Goal: Browse casually: Explore the website without a specific task or goal

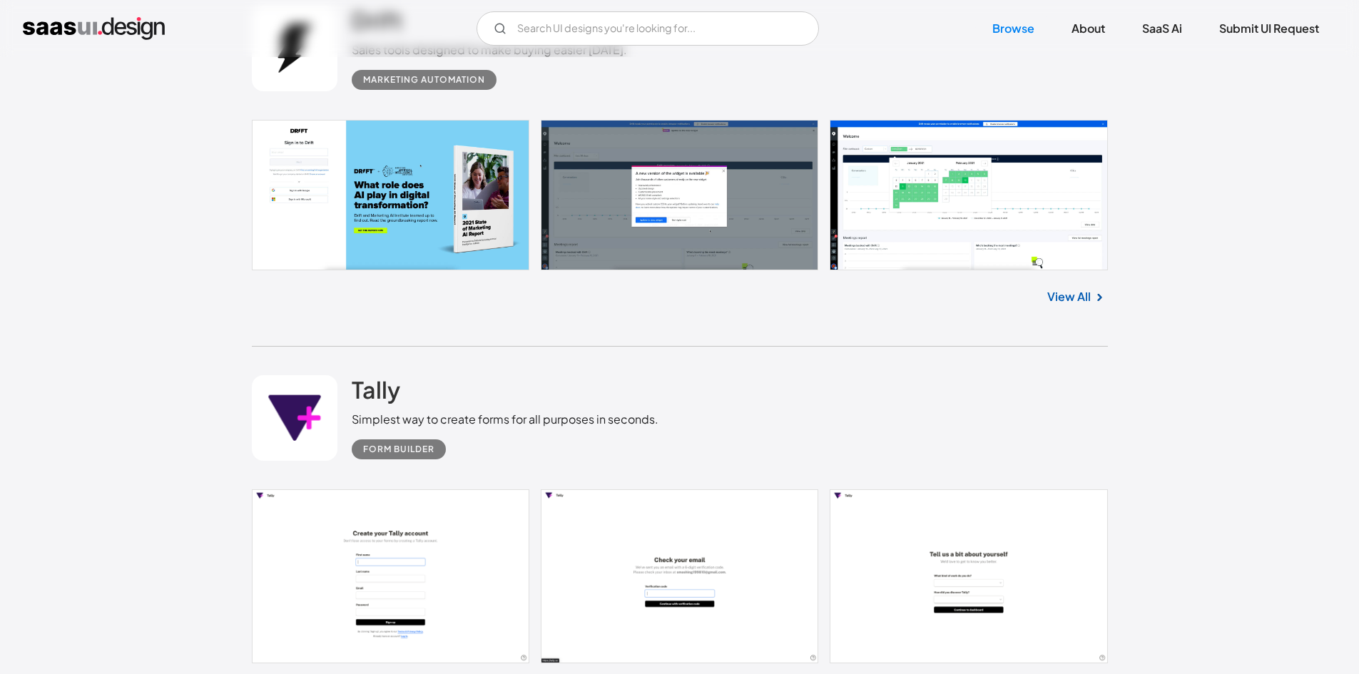
scroll to position [1142, 0]
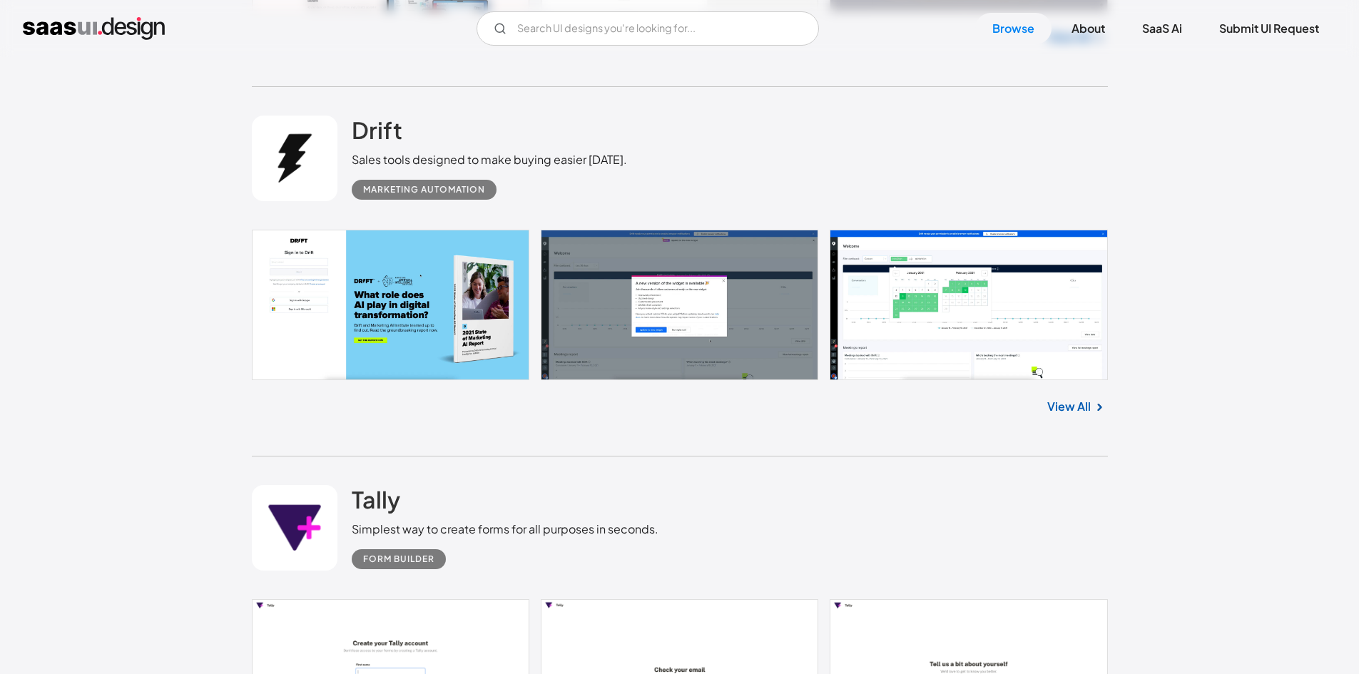
click at [912, 305] on link at bounding box center [680, 305] width 856 height 151
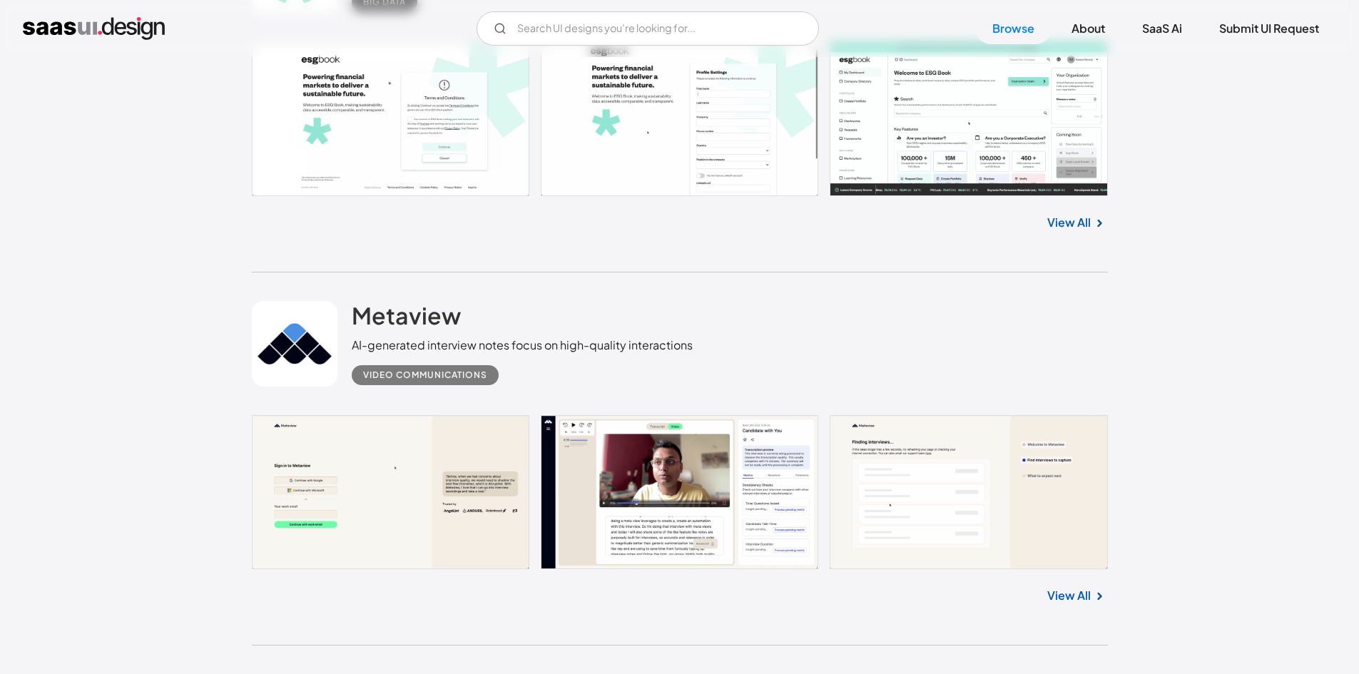
scroll to position [2140, 0]
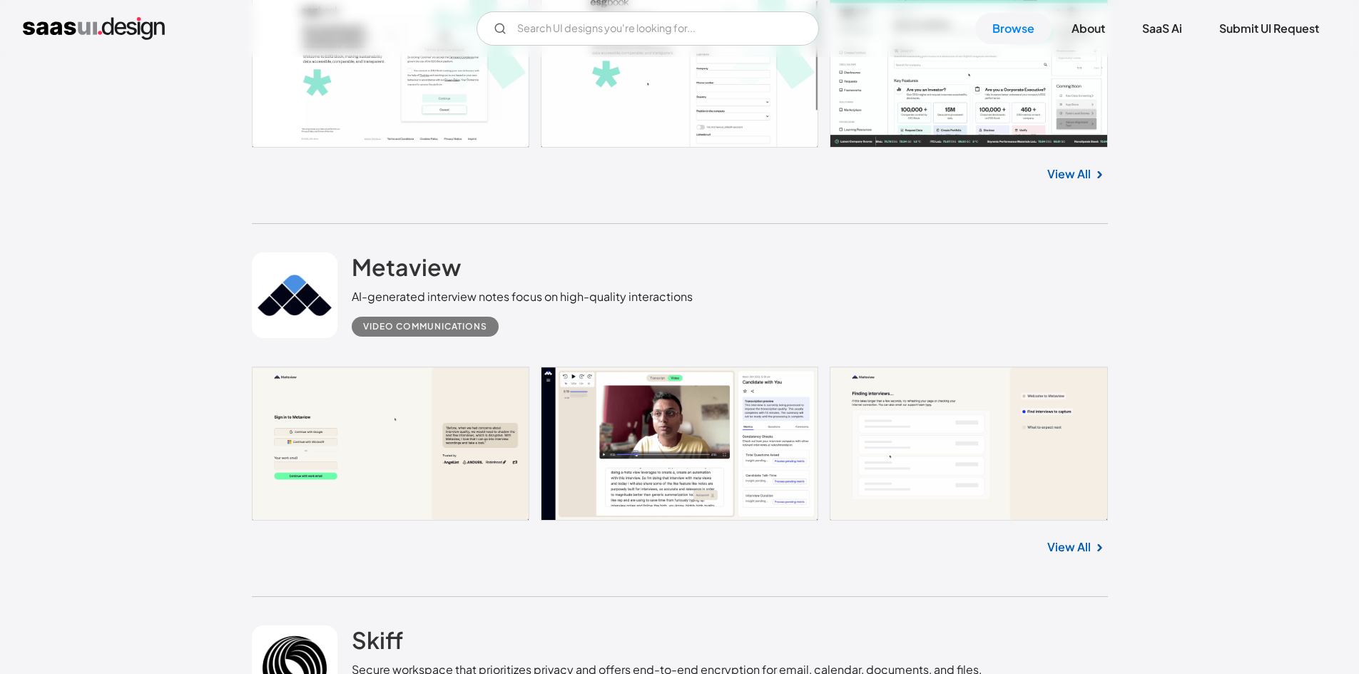
click at [732, 507] on link at bounding box center [680, 444] width 856 height 154
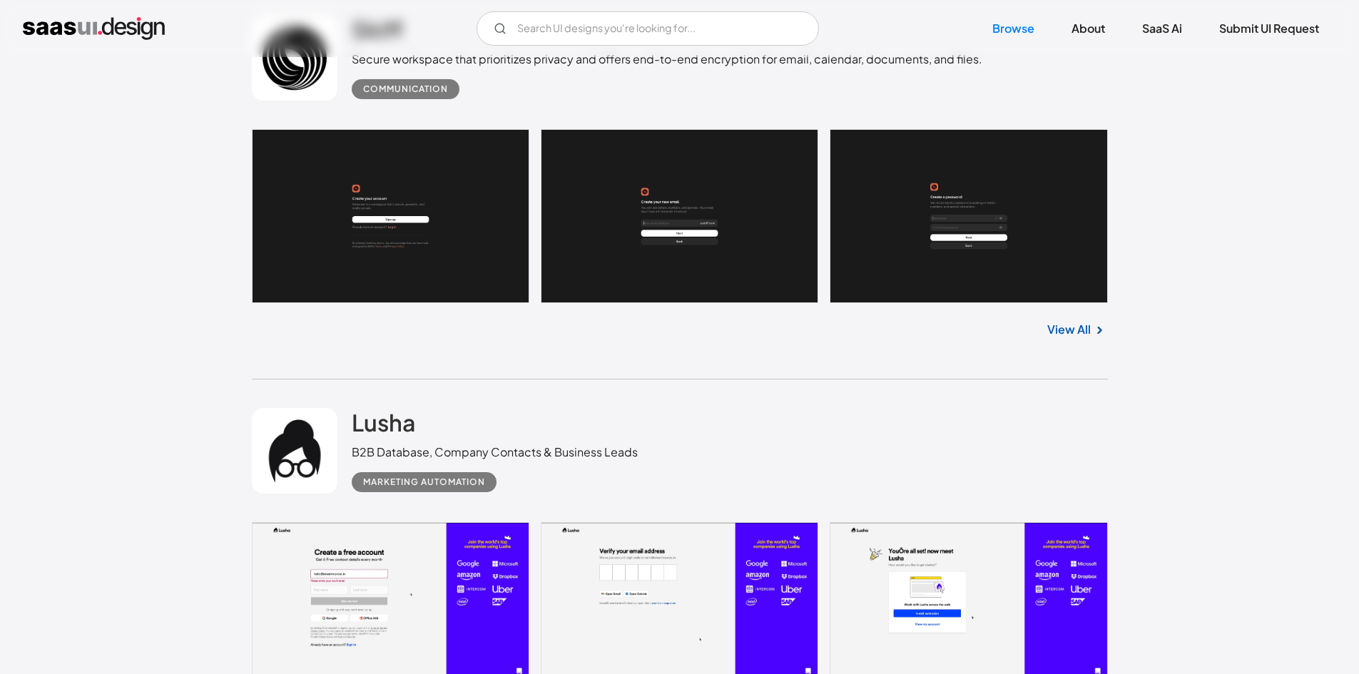
scroll to position [2854, 0]
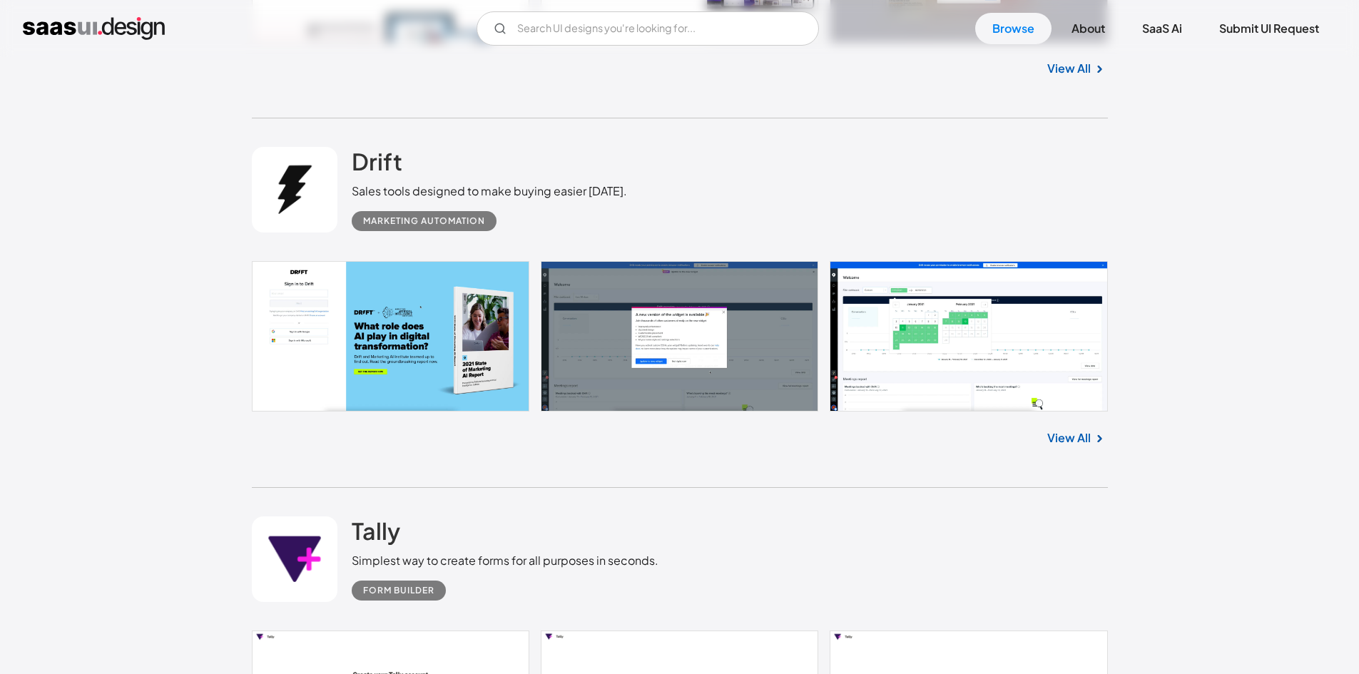
drag, startPoint x: 1152, startPoint y: 262, endPoint x: 1060, endPoint y: -47, distance: 322.2
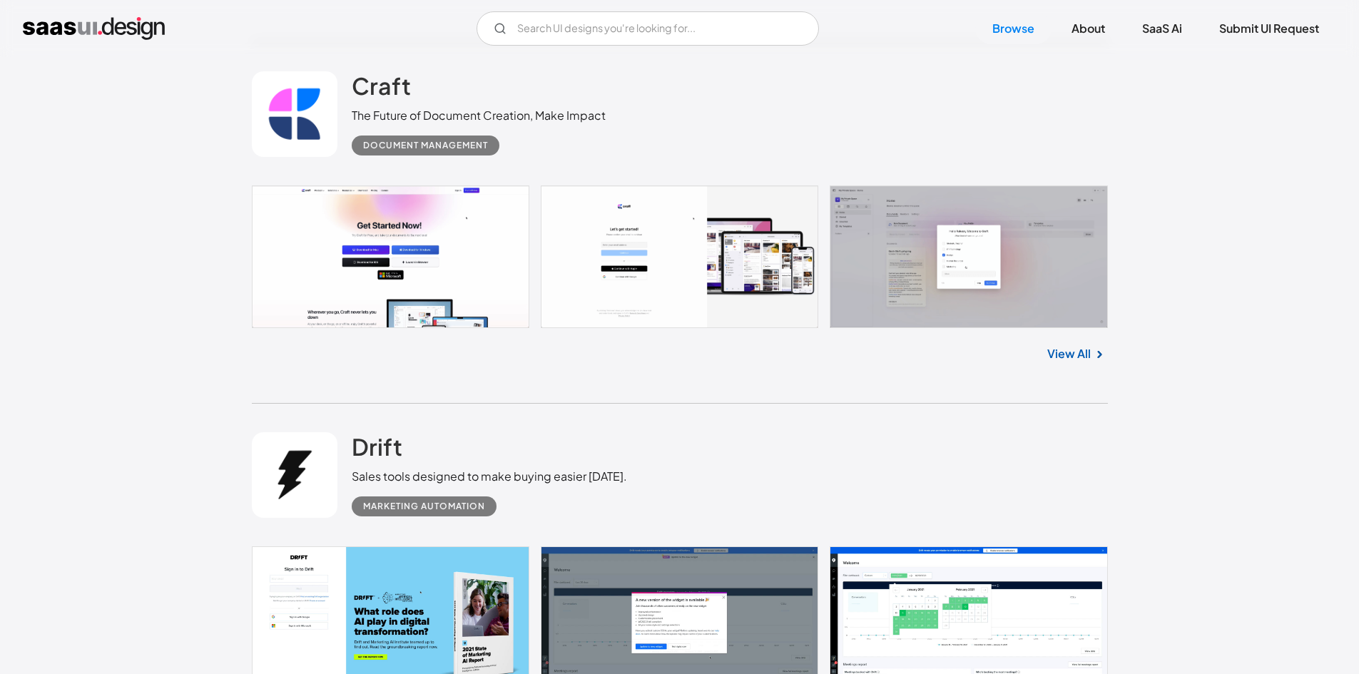
click at [1012, 256] on link at bounding box center [680, 257] width 856 height 142
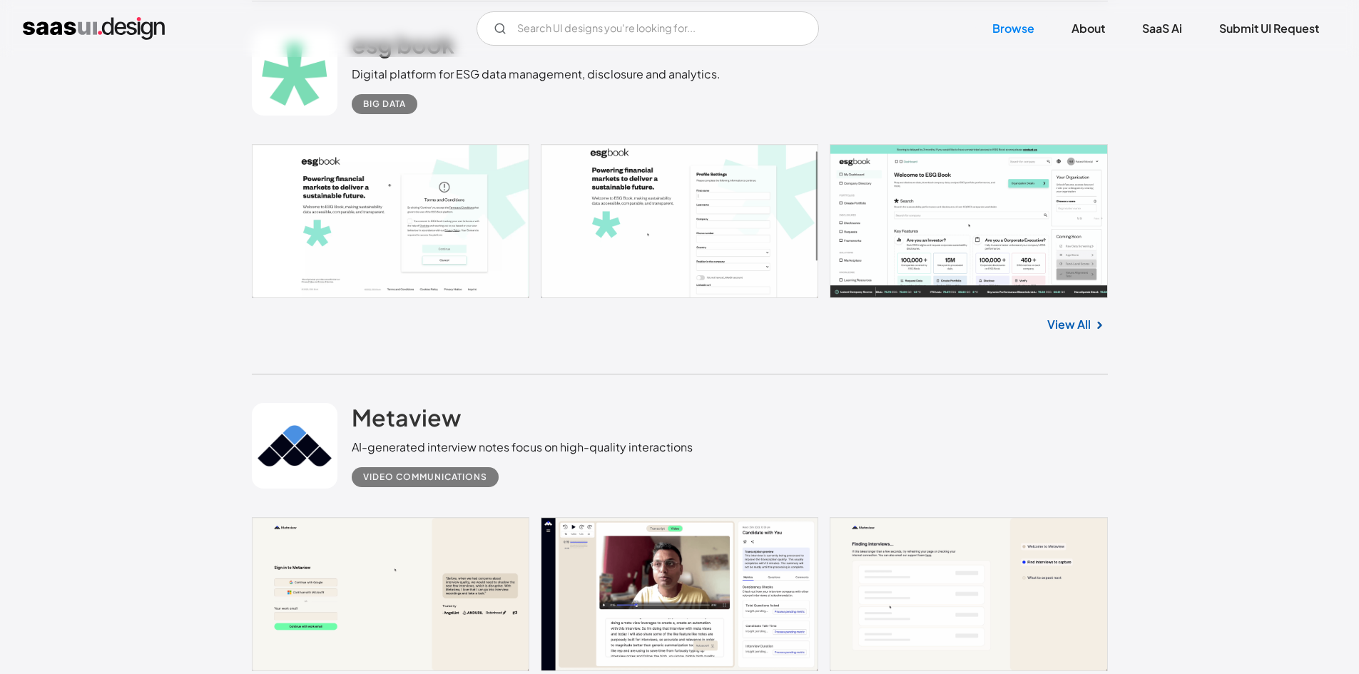
scroll to position [1824, 0]
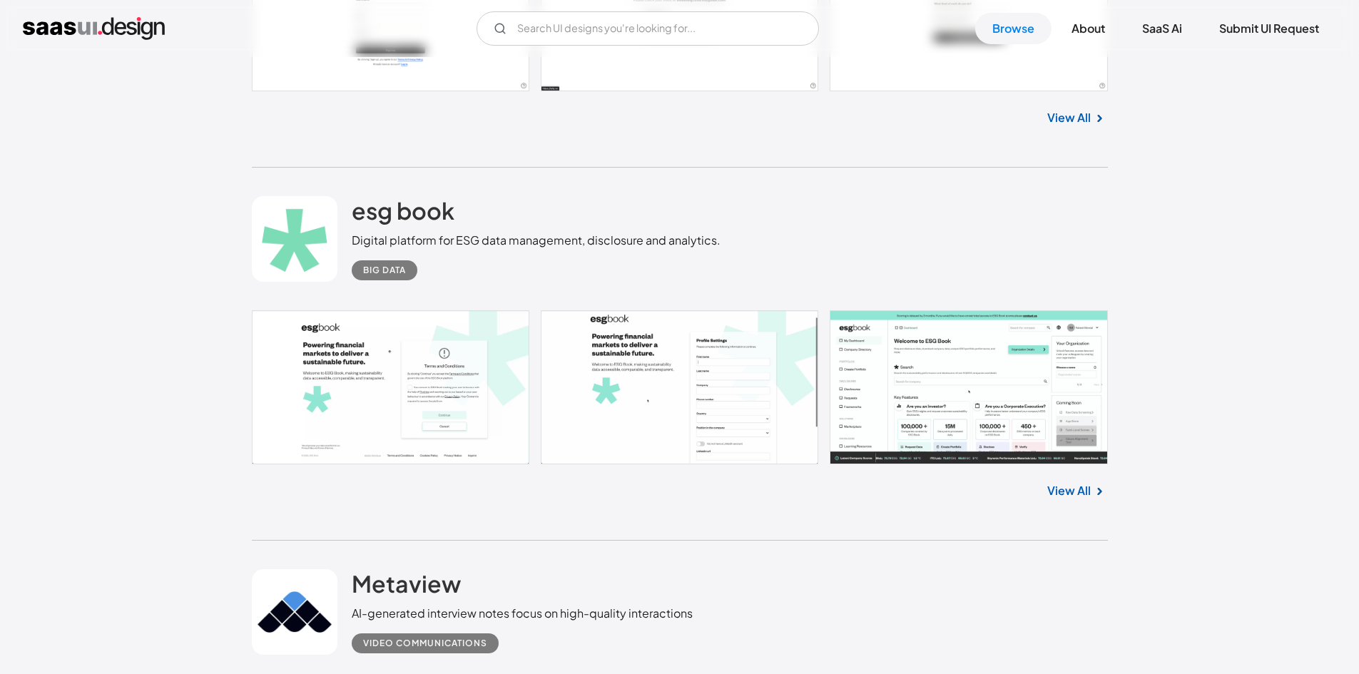
click at [878, 390] on link at bounding box center [680, 387] width 856 height 154
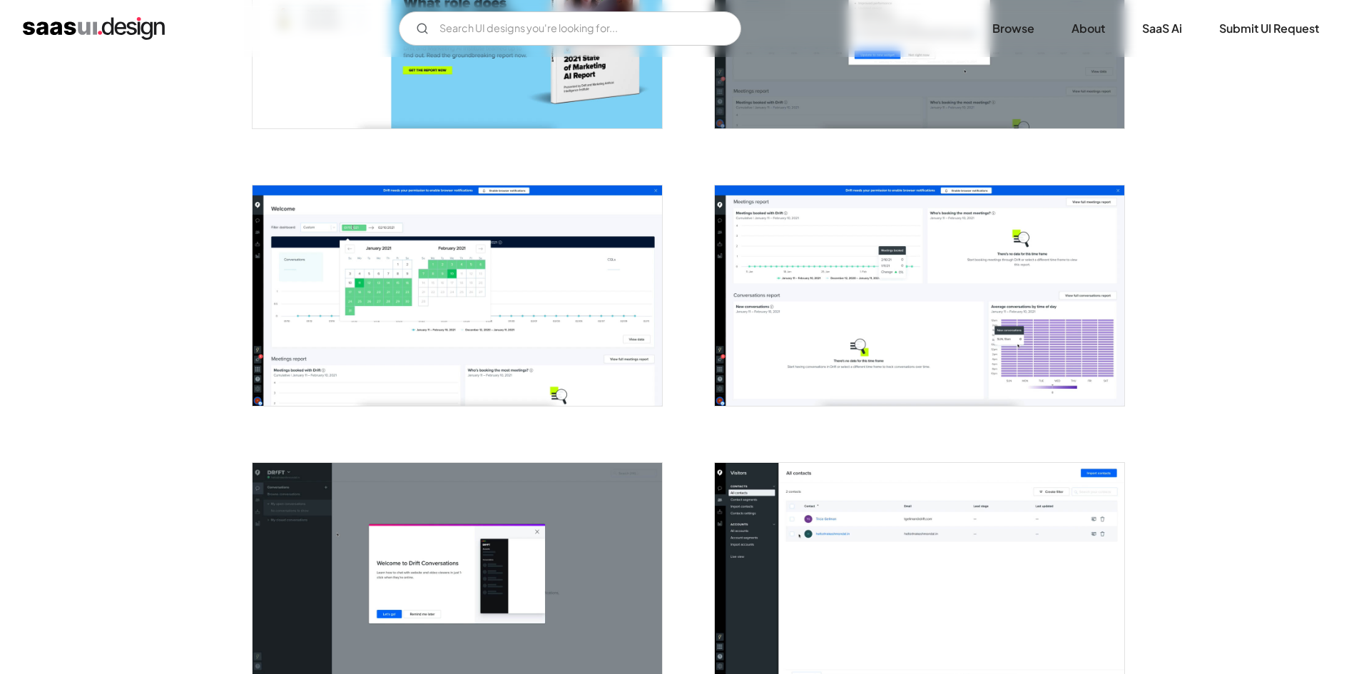
scroll to position [428, 0]
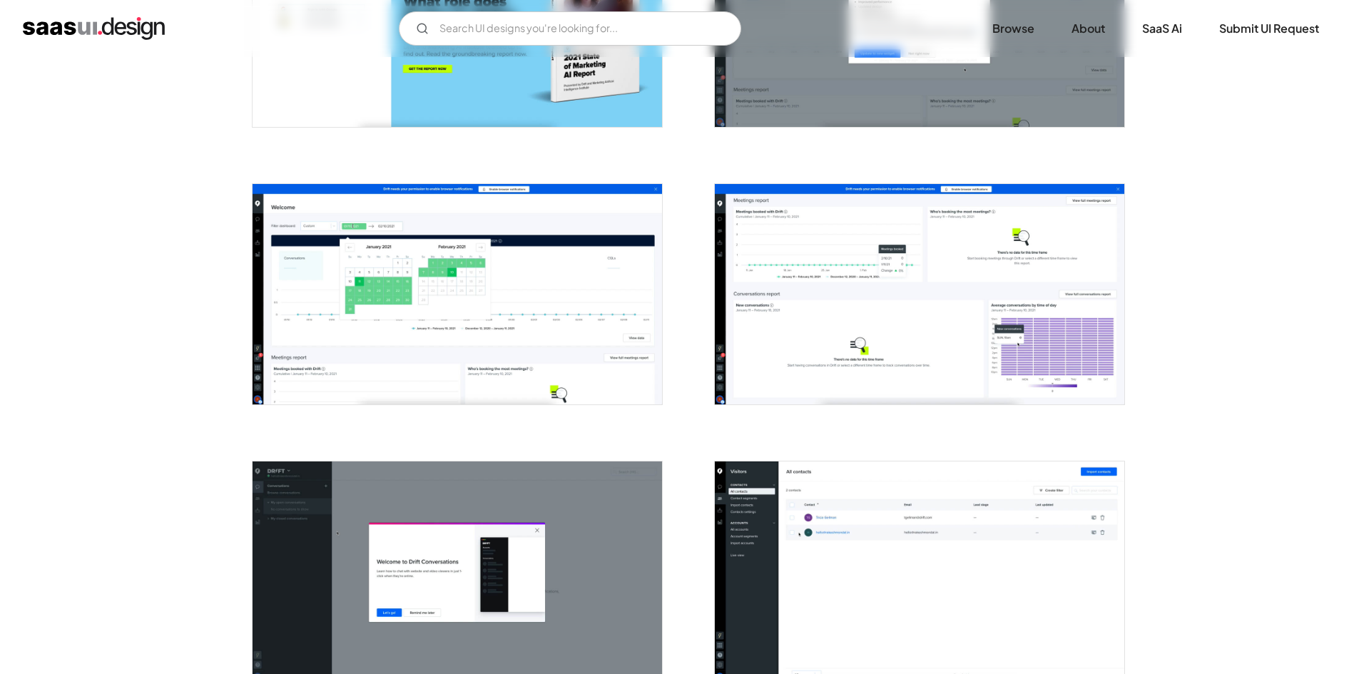
click at [557, 310] on img "open lightbox" at bounding box center [458, 294] width 410 height 220
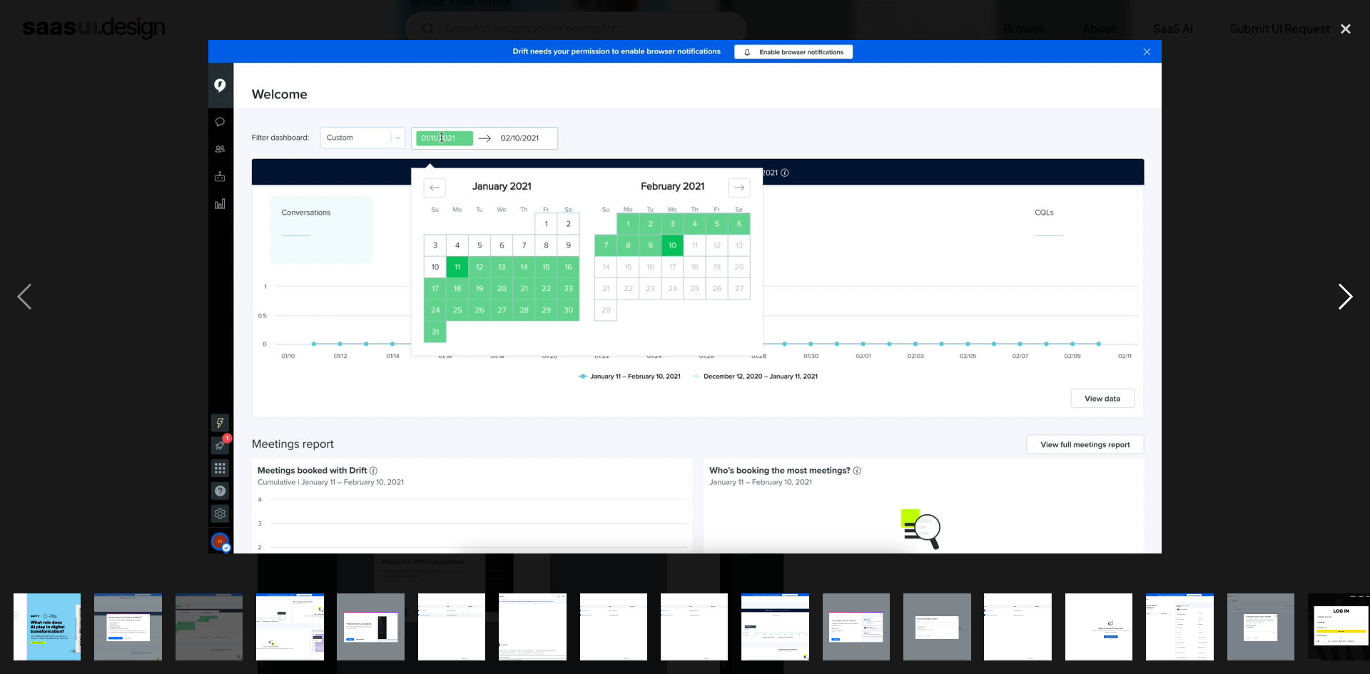
click at [1346, 307] on div "next image" at bounding box center [1345, 297] width 49 height 567
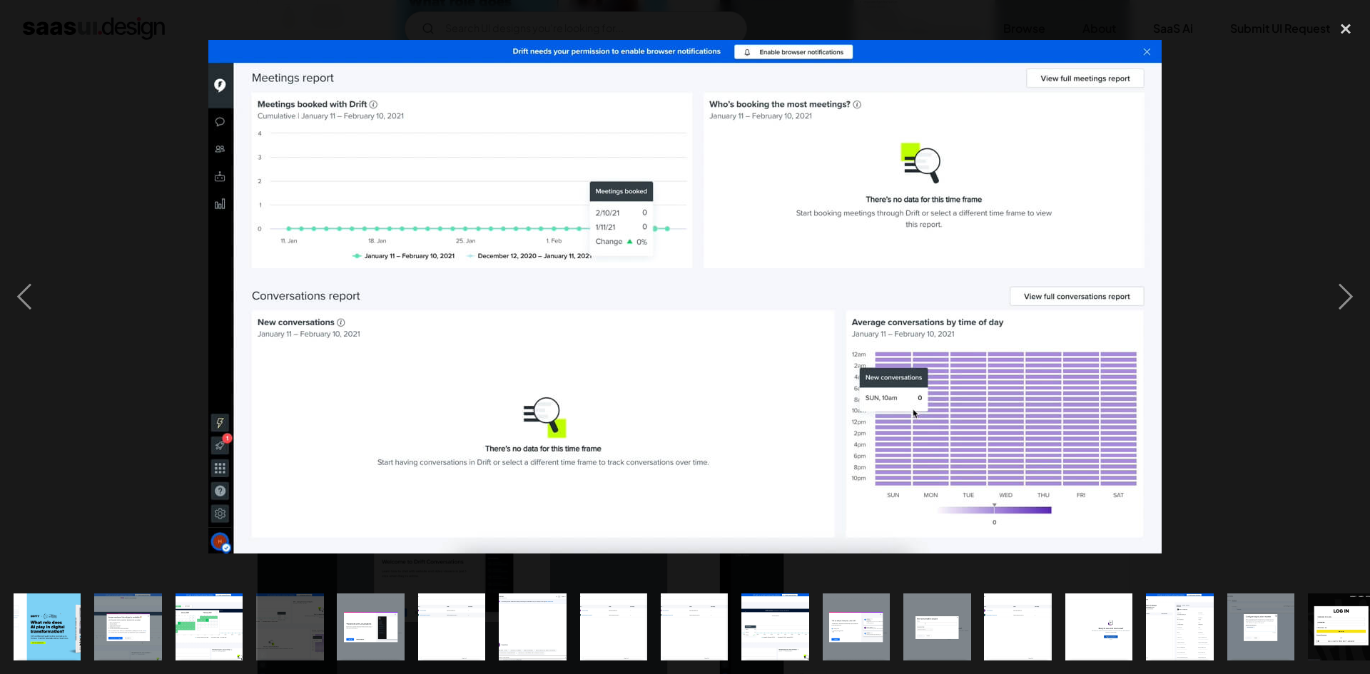
click at [1229, 121] on div at bounding box center [685, 297] width 1370 height 567
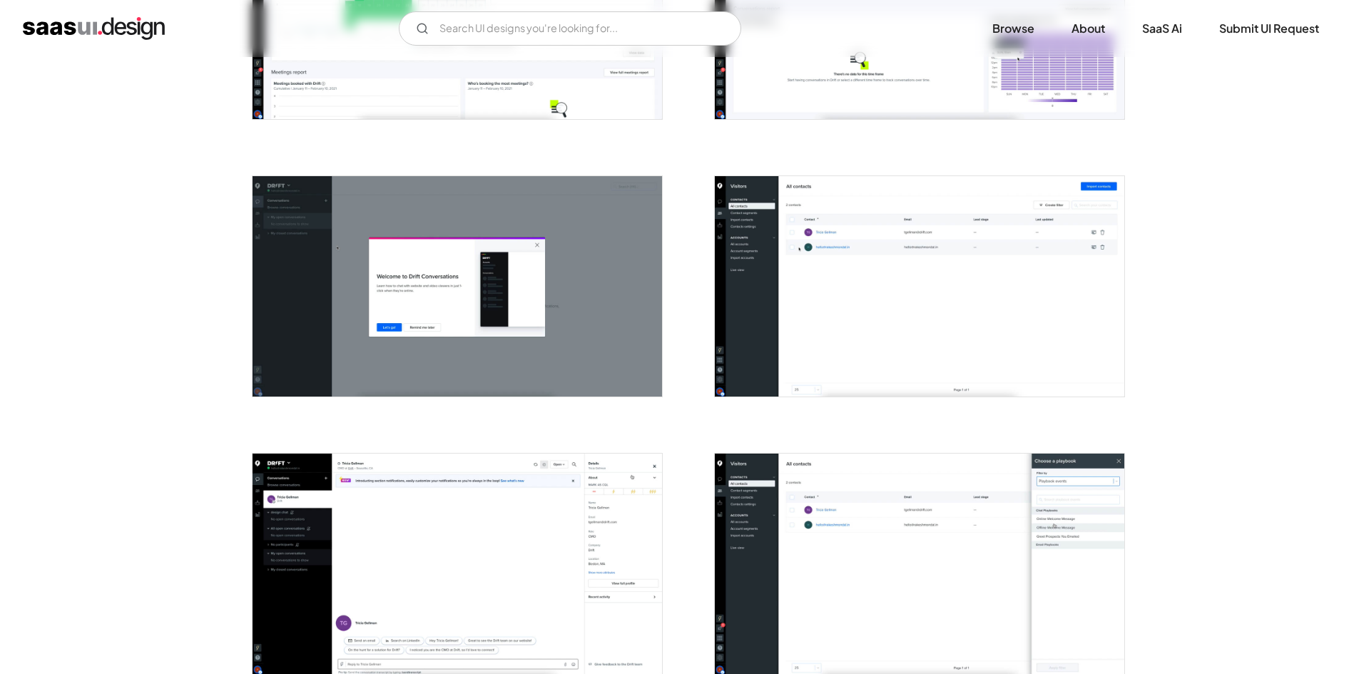
scroll to position [1070, 0]
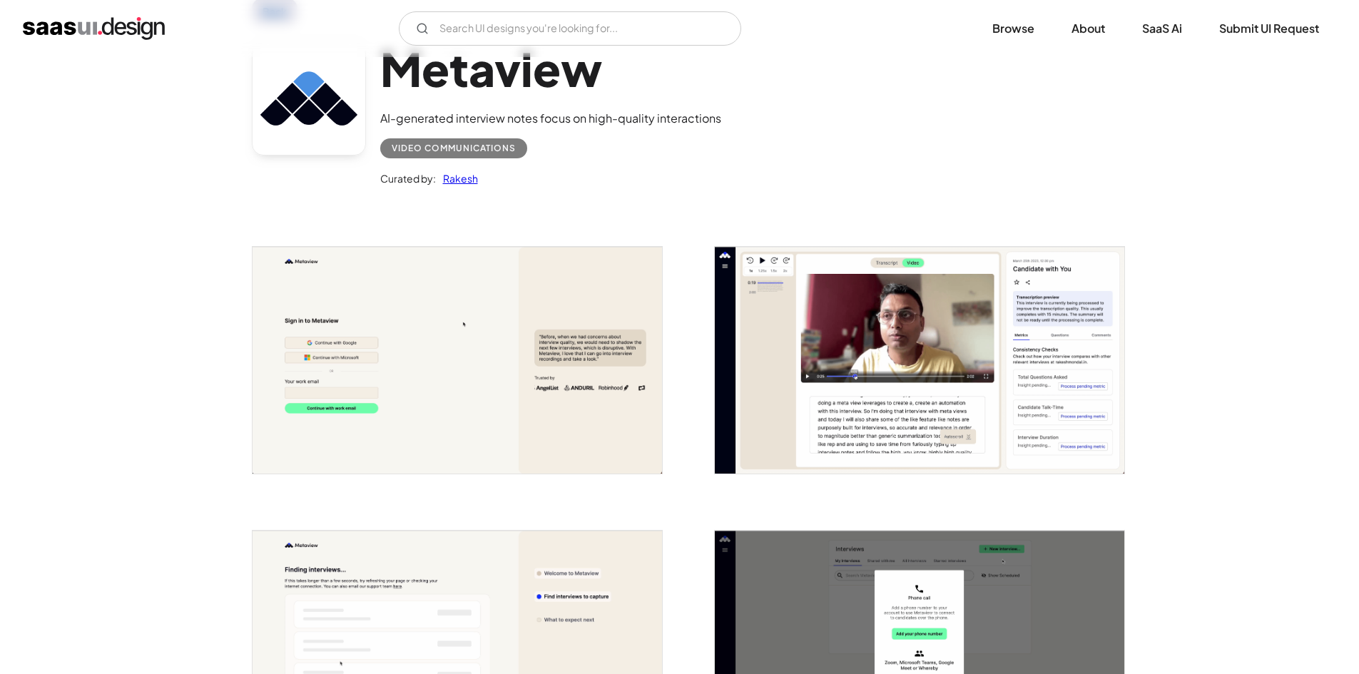
scroll to position [214, 0]
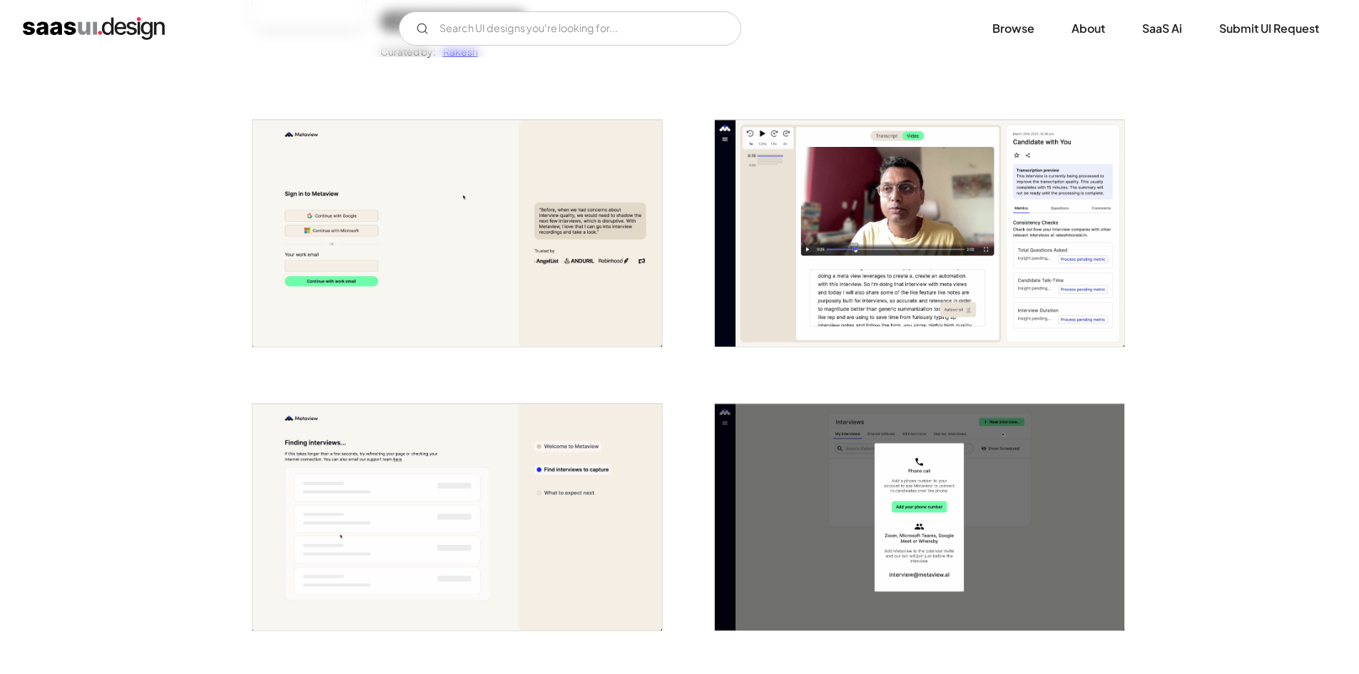
click at [395, 563] on img "open lightbox" at bounding box center [458, 517] width 410 height 227
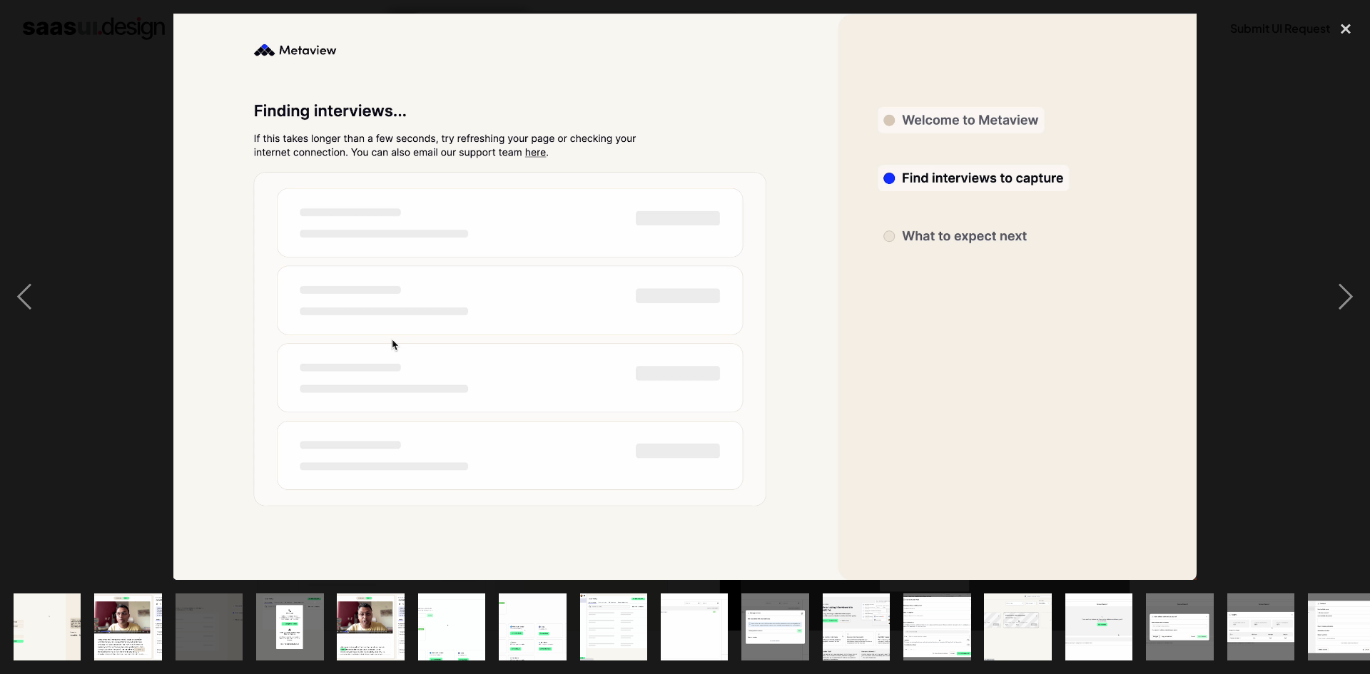
click at [1234, 364] on div at bounding box center [685, 297] width 1370 height 567
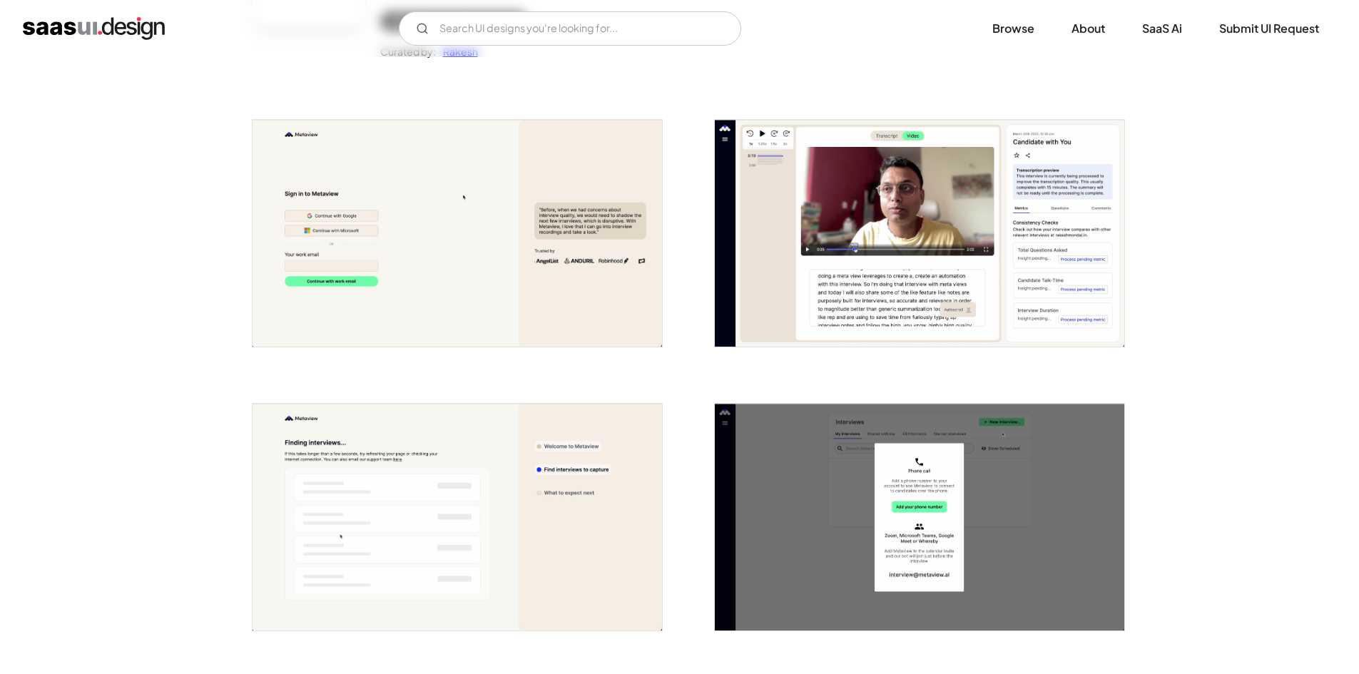
click at [603, 250] on img "open lightbox" at bounding box center [458, 233] width 410 height 227
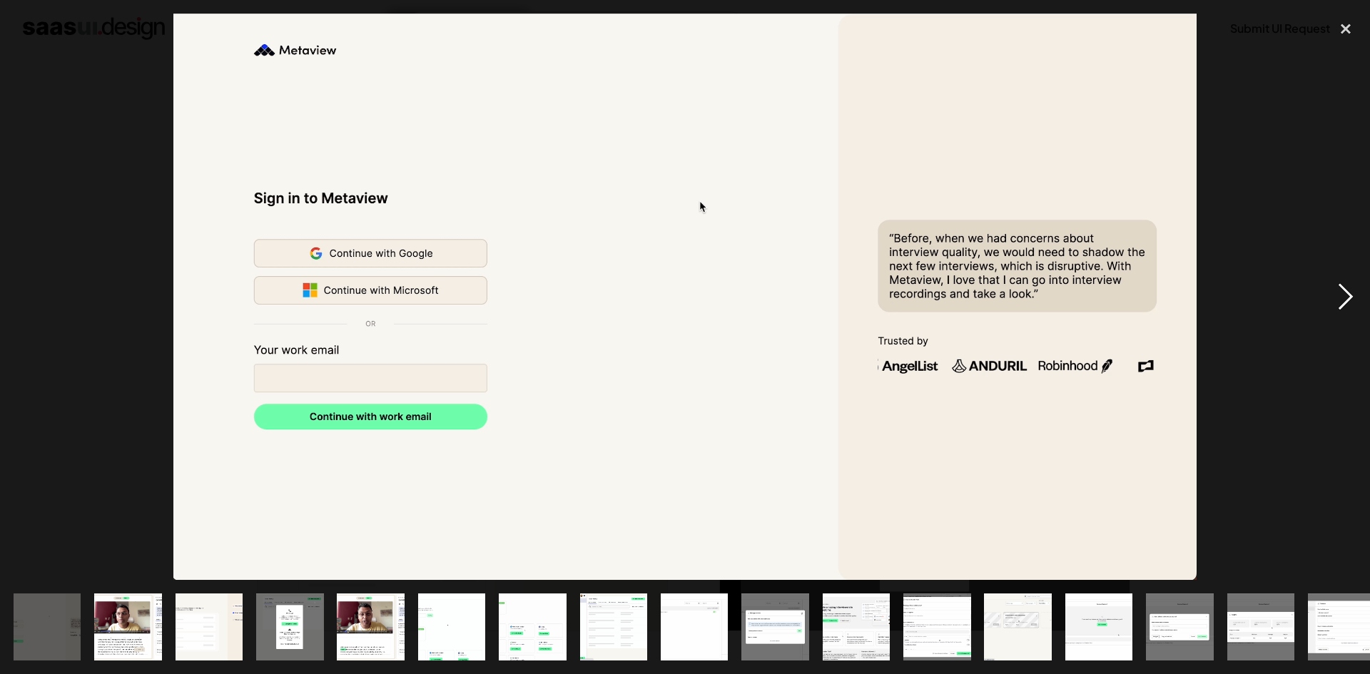
click at [1358, 419] on div "next image" at bounding box center [1345, 297] width 49 height 567
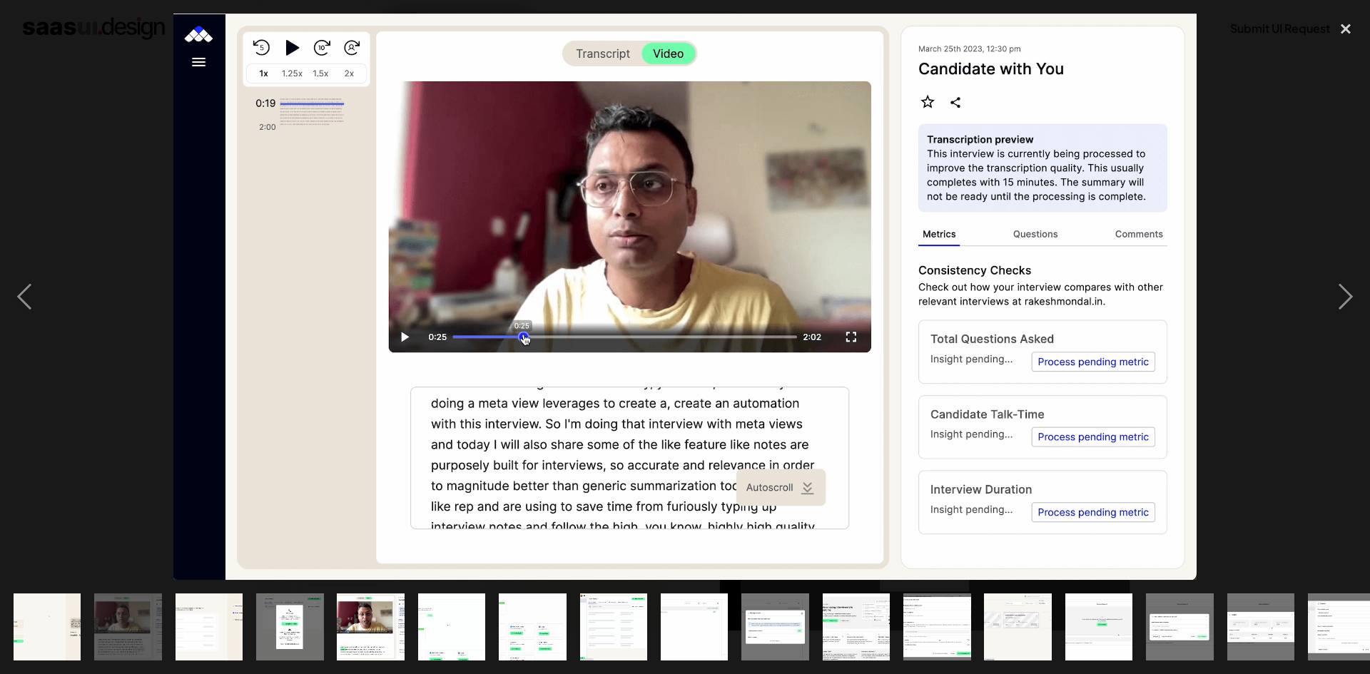
click at [1061, 352] on img at bounding box center [684, 297] width 1023 height 567
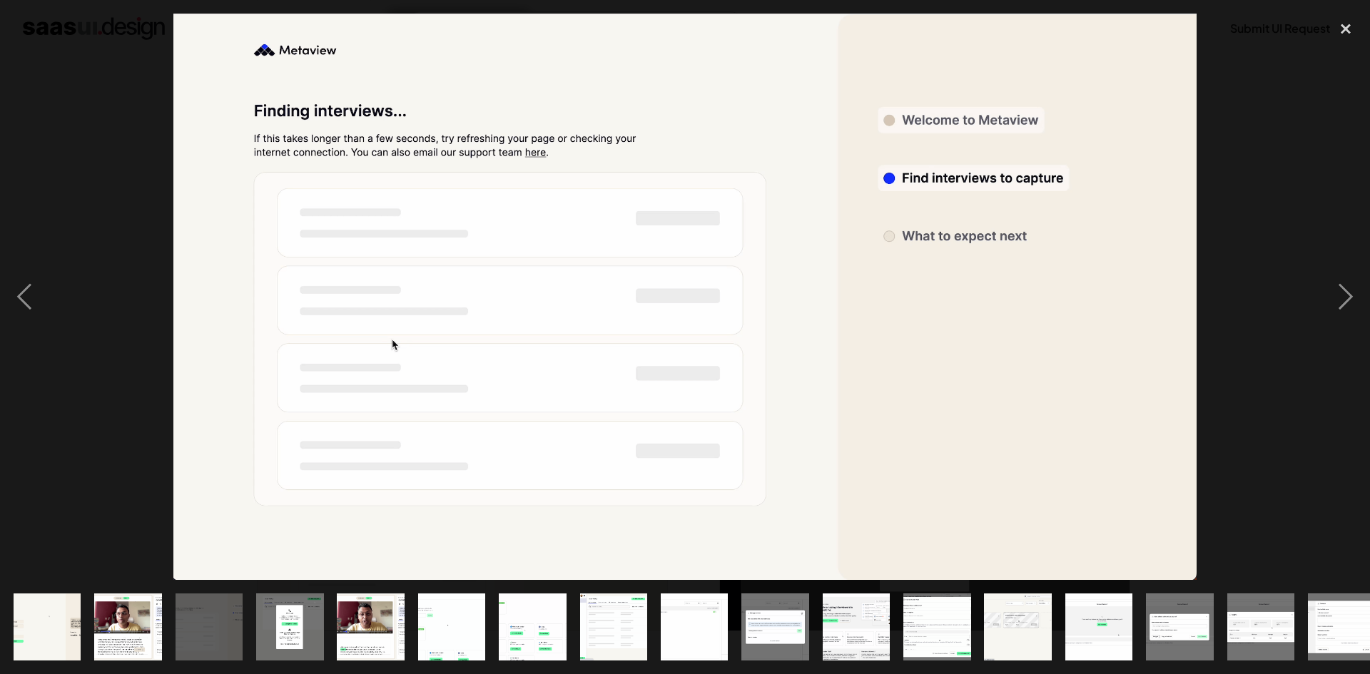
click at [1158, 263] on img at bounding box center [684, 297] width 1023 height 567
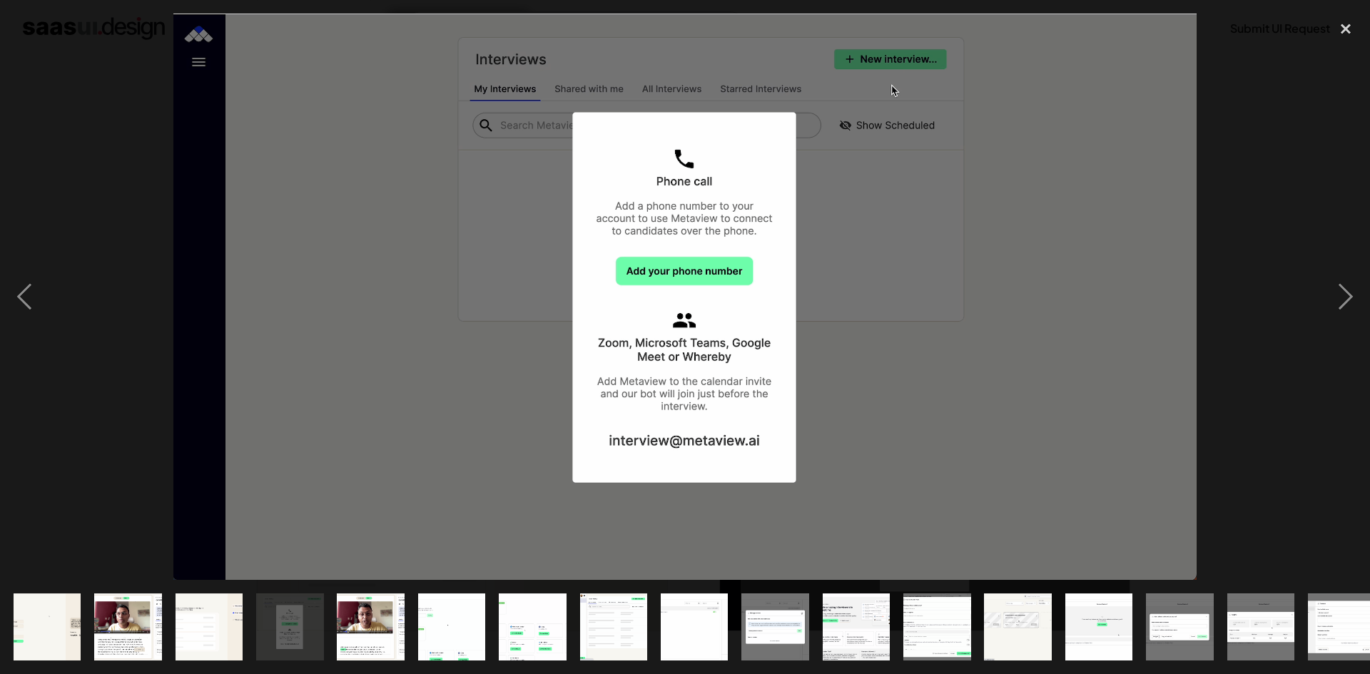
click at [1283, 180] on div at bounding box center [685, 297] width 1370 height 567
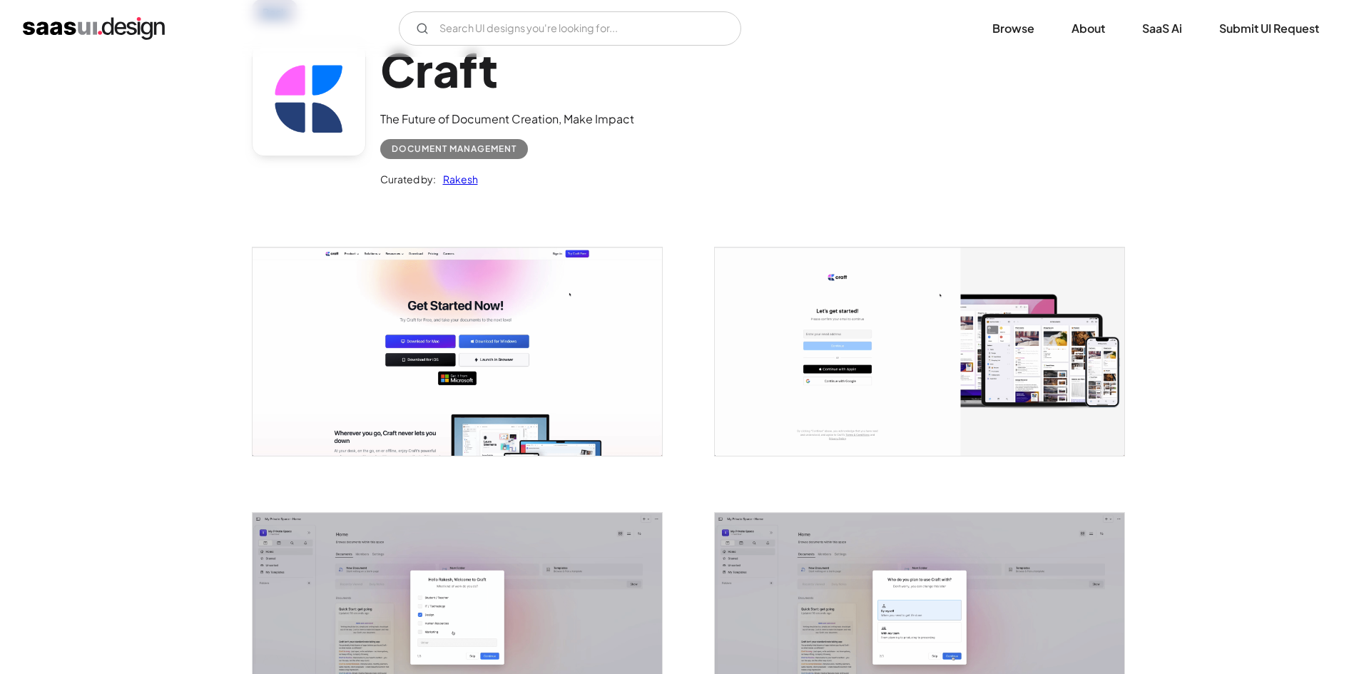
scroll to position [285, 0]
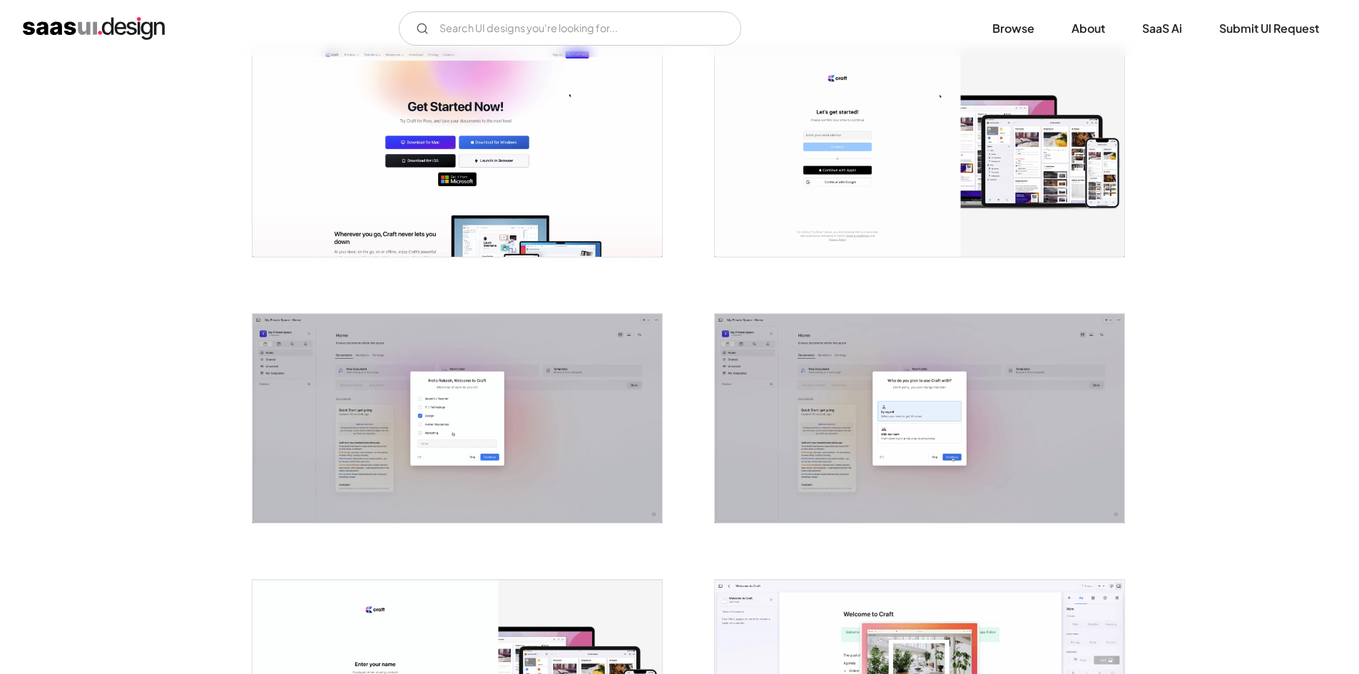
click at [620, 420] on img "open lightbox" at bounding box center [458, 418] width 410 height 208
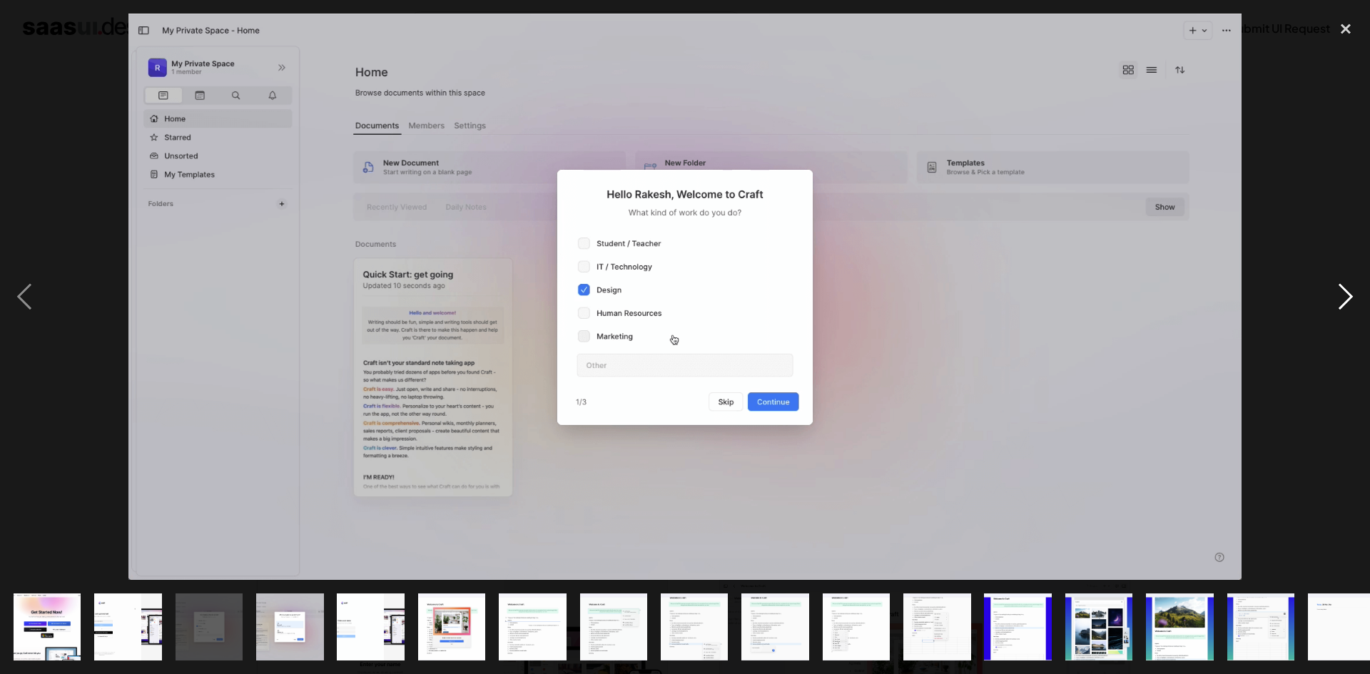
click at [1358, 270] on div "next image" at bounding box center [1345, 297] width 49 height 567
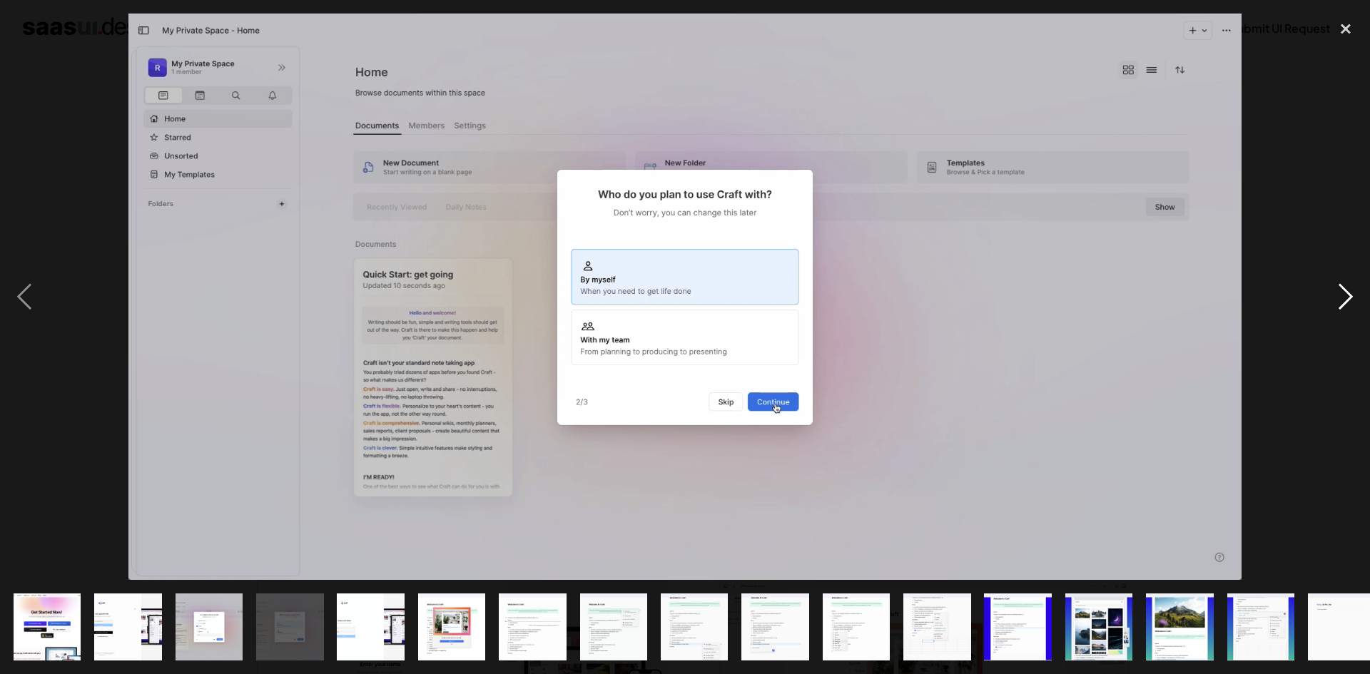
click at [1355, 275] on div "next image" at bounding box center [1345, 297] width 49 height 567
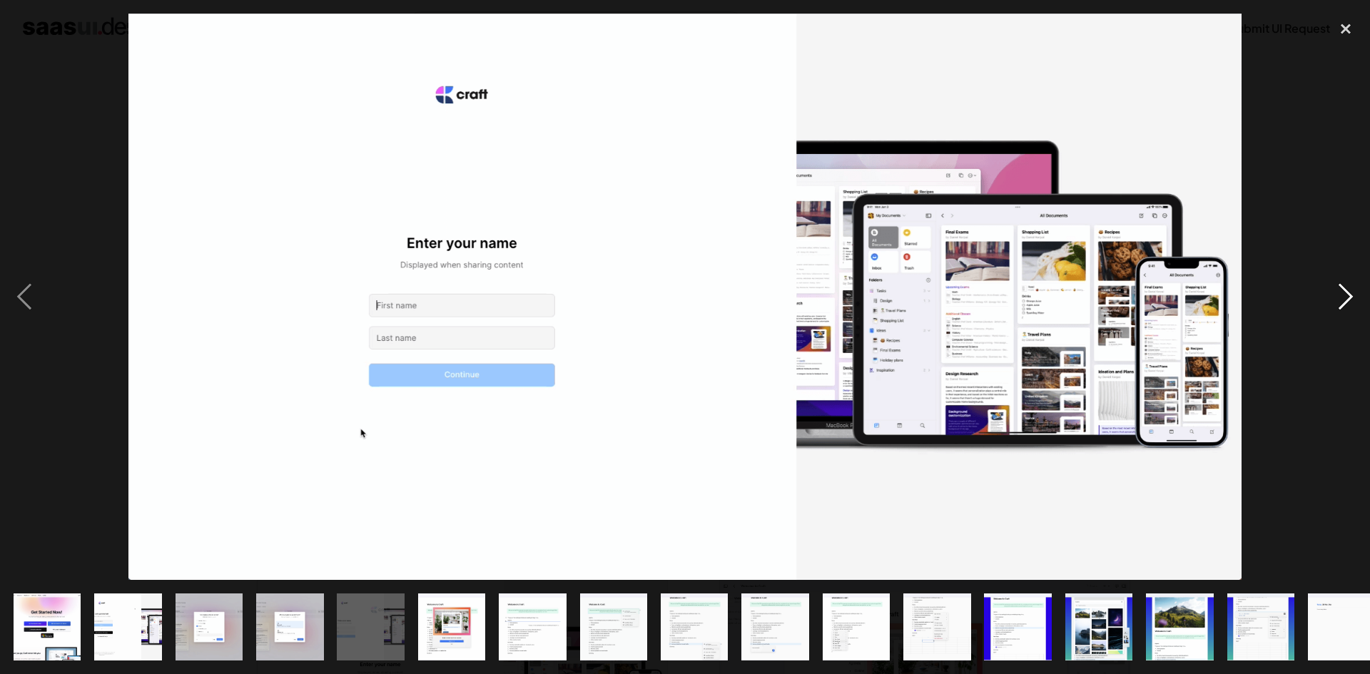
click at [1355, 275] on div "next image" at bounding box center [1345, 297] width 49 height 567
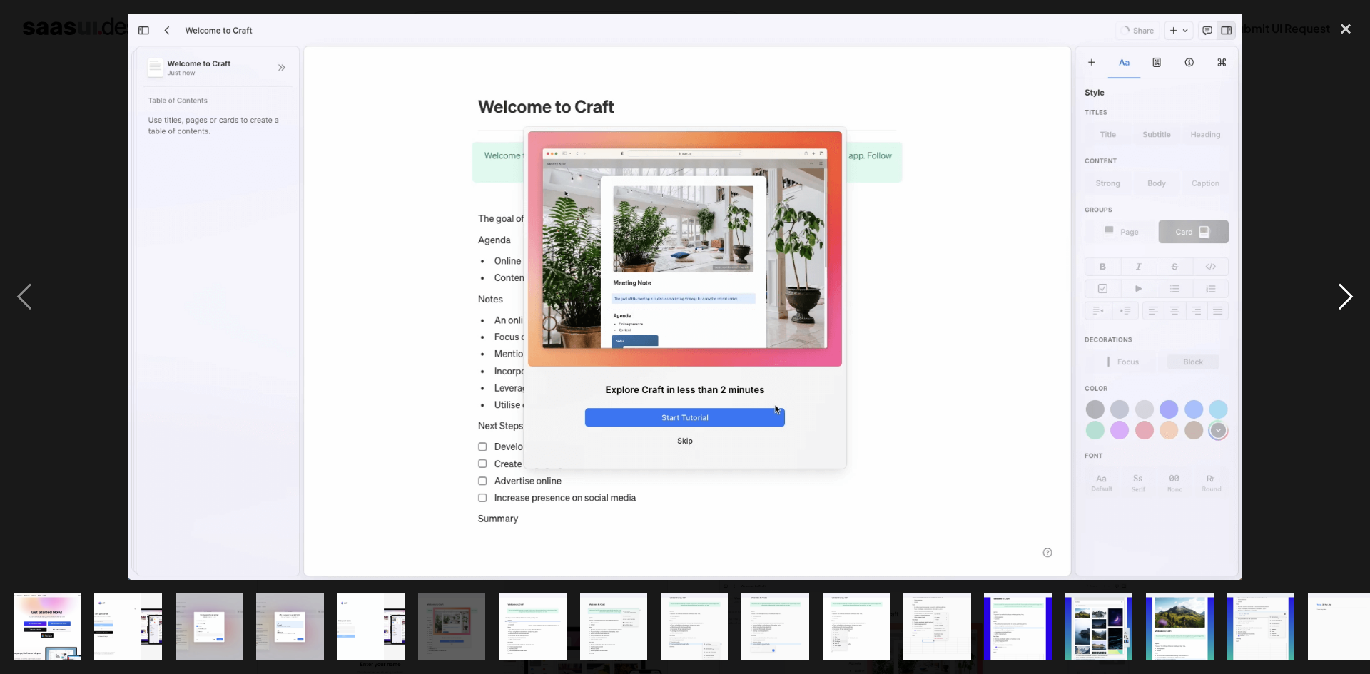
click at [1353, 277] on div "next image" at bounding box center [1345, 297] width 49 height 567
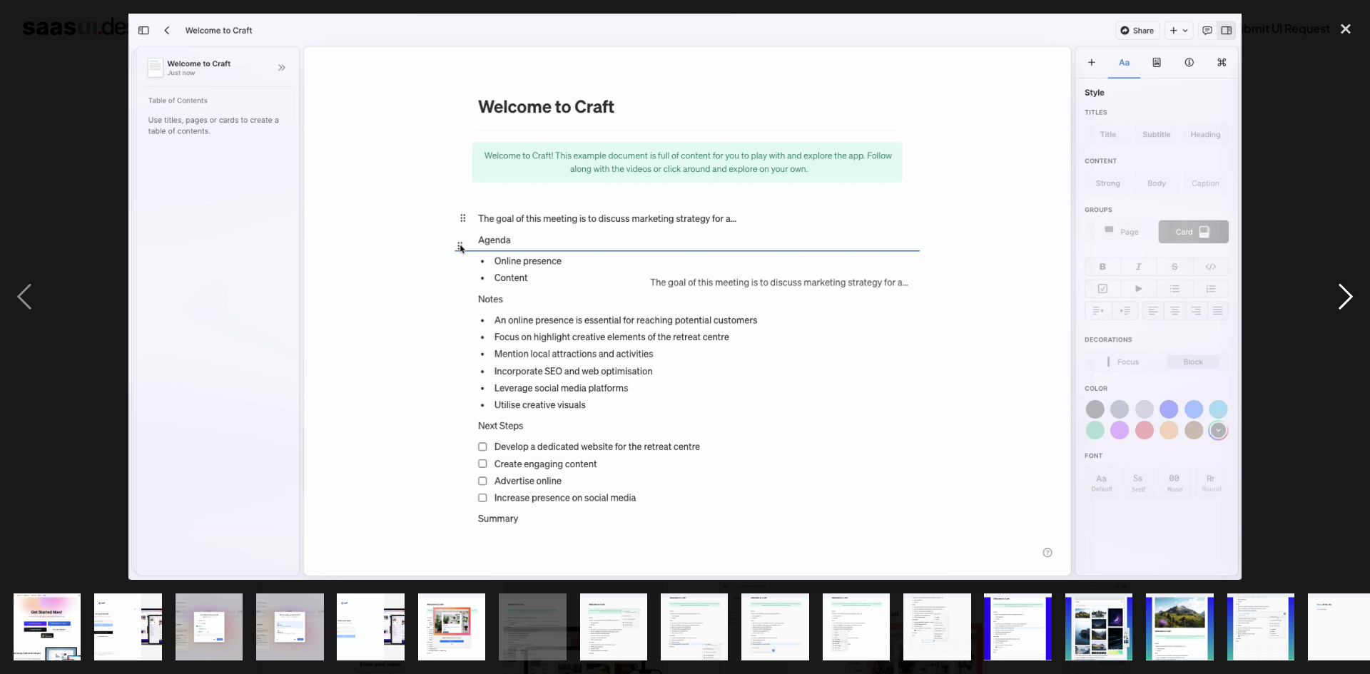
click at [1351, 278] on div "next image" at bounding box center [1345, 297] width 49 height 567
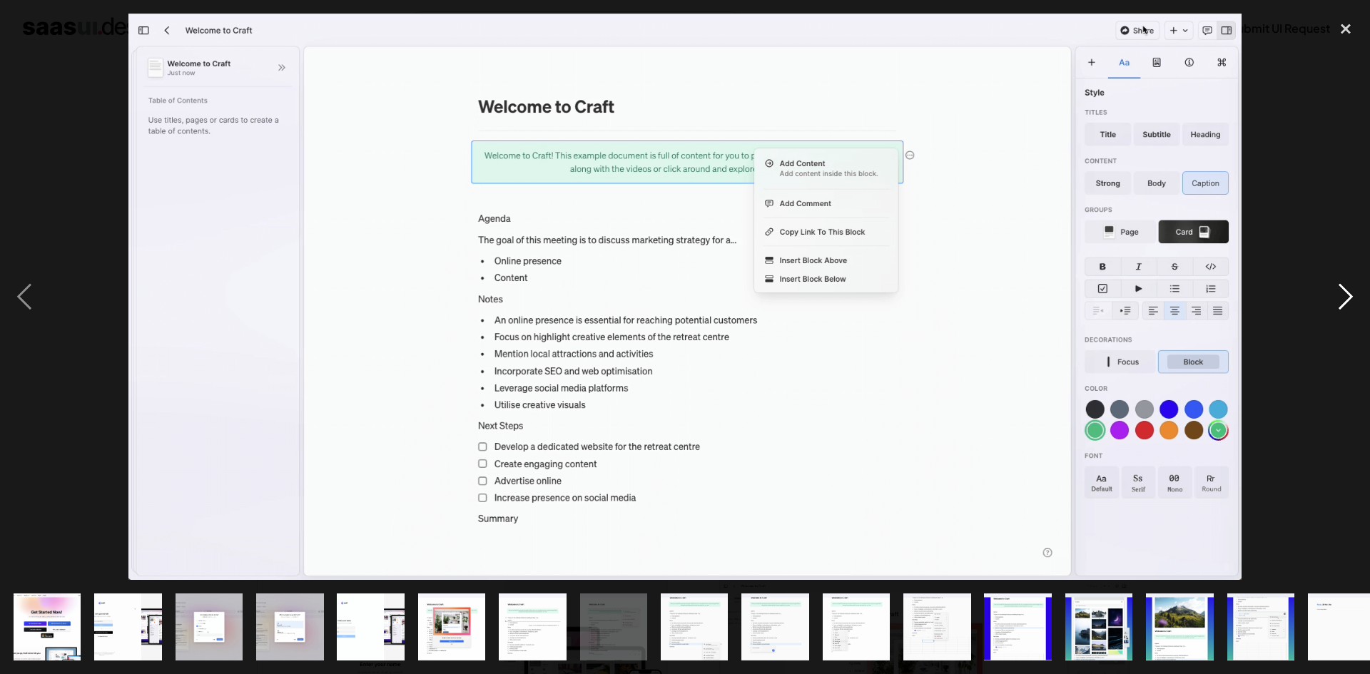
click at [1351, 278] on div "next image" at bounding box center [1345, 297] width 49 height 567
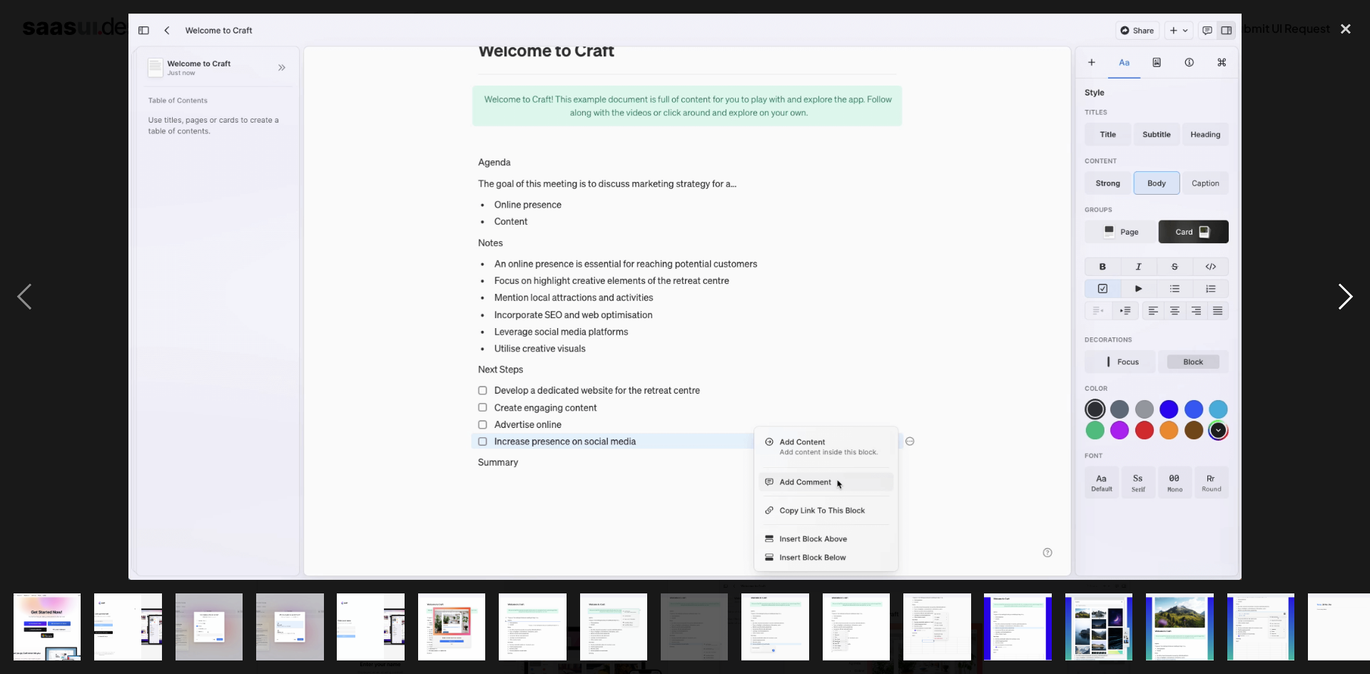
click at [1351, 278] on div "next image" at bounding box center [1345, 297] width 49 height 567
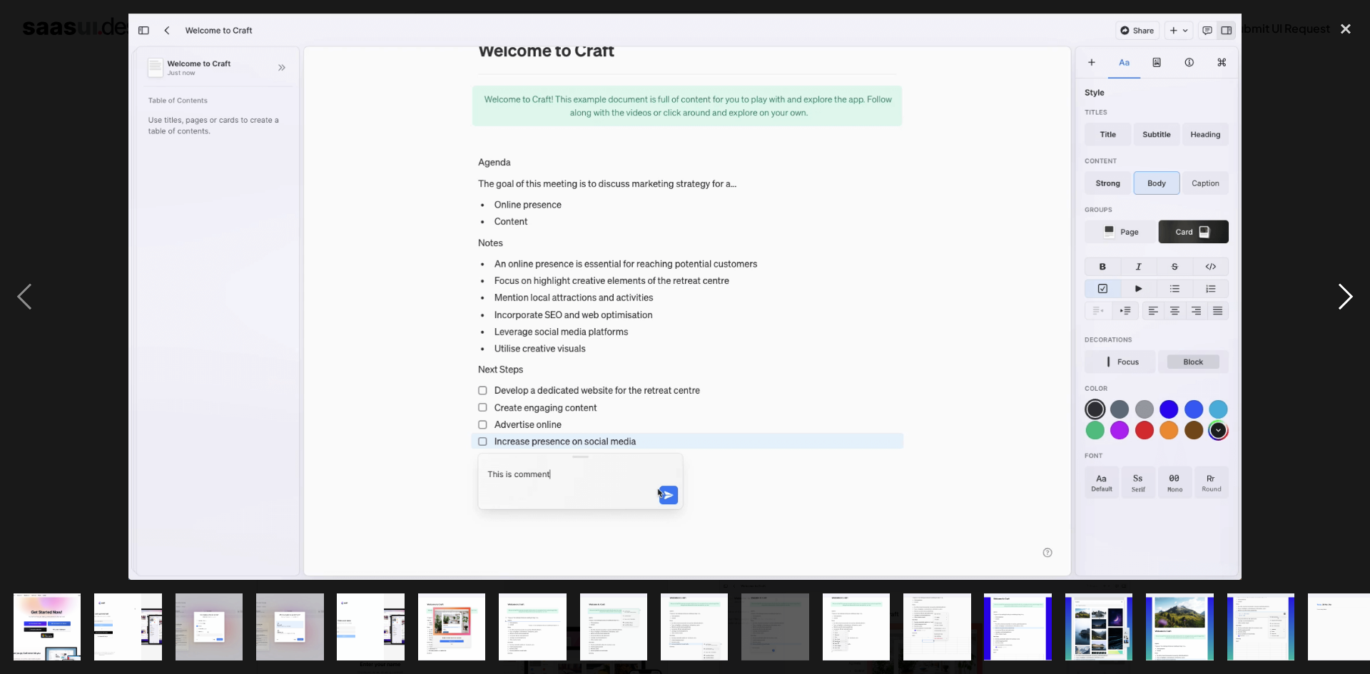
click at [1351, 278] on div "next image" at bounding box center [1345, 297] width 49 height 567
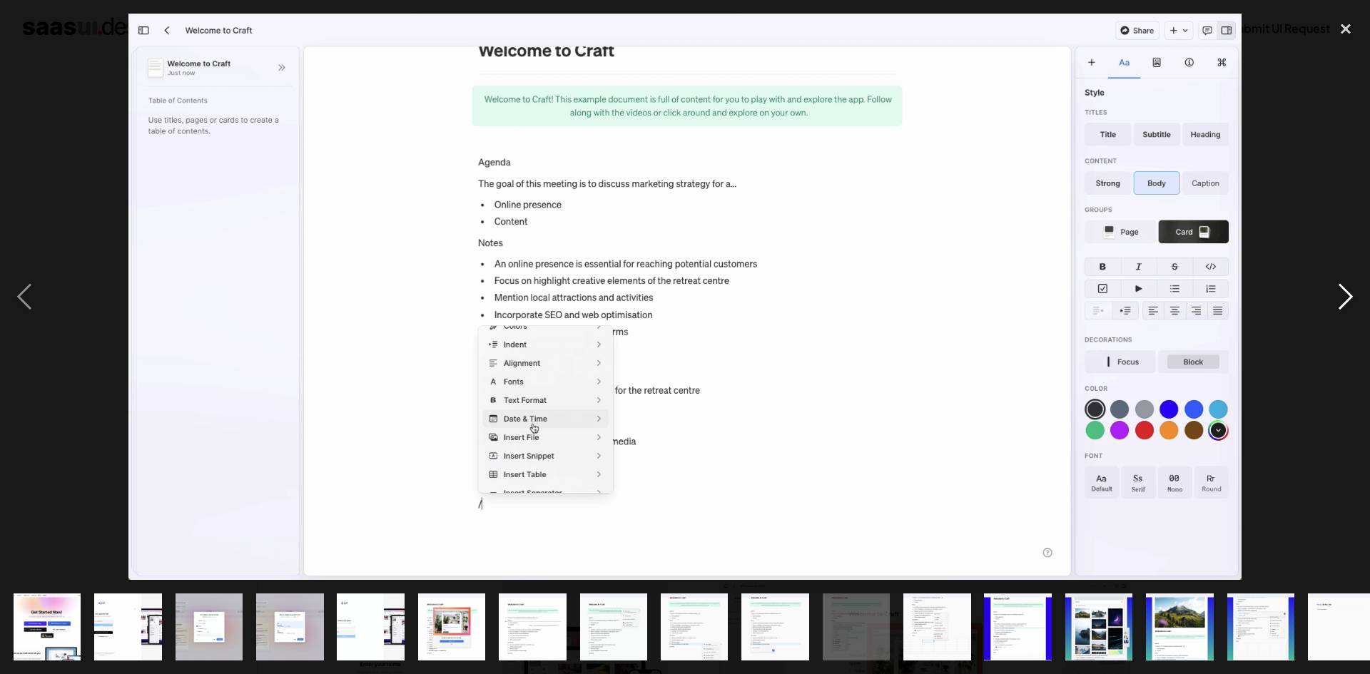
click at [1350, 278] on div "next image" at bounding box center [1345, 297] width 49 height 567
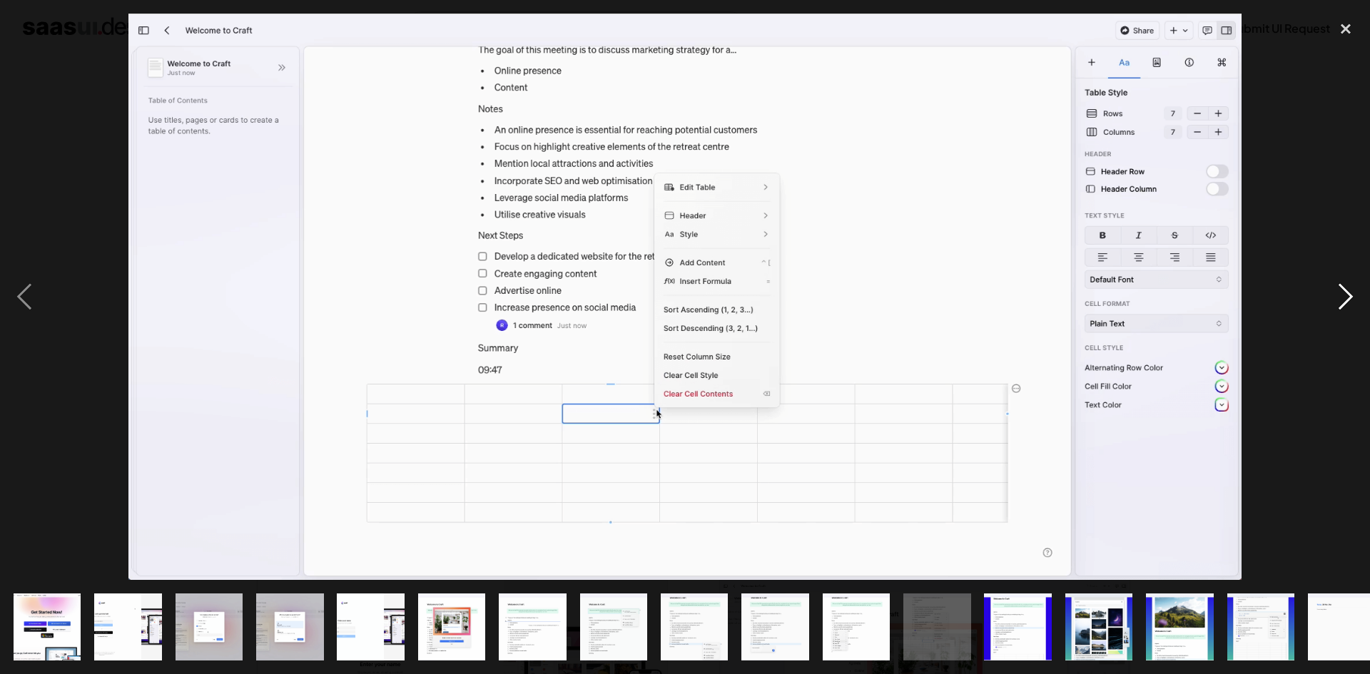
click at [1350, 278] on div "next image" at bounding box center [1345, 297] width 49 height 567
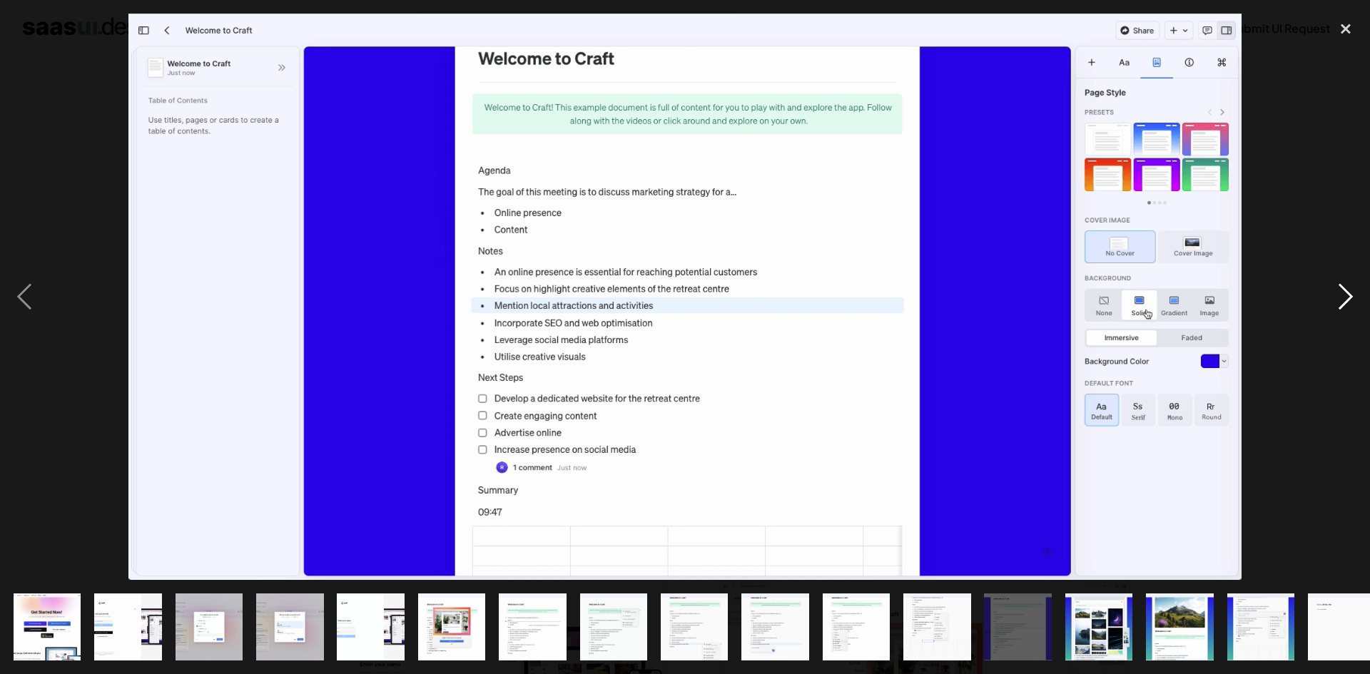
click at [1350, 278] on div "next image" at bounding box center [1345, 297] width 49 height 567
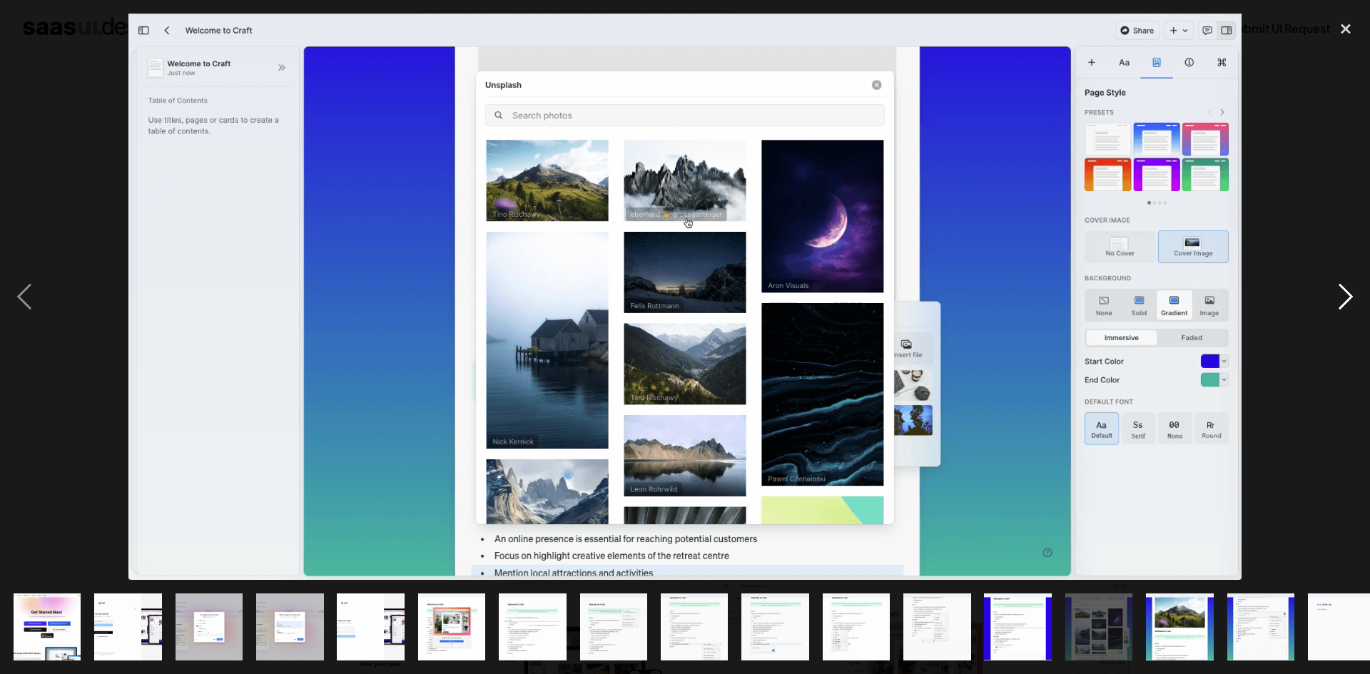
click at [1330, 150] on div "next image" at bounding box center [1345, 297] width 49 height 567
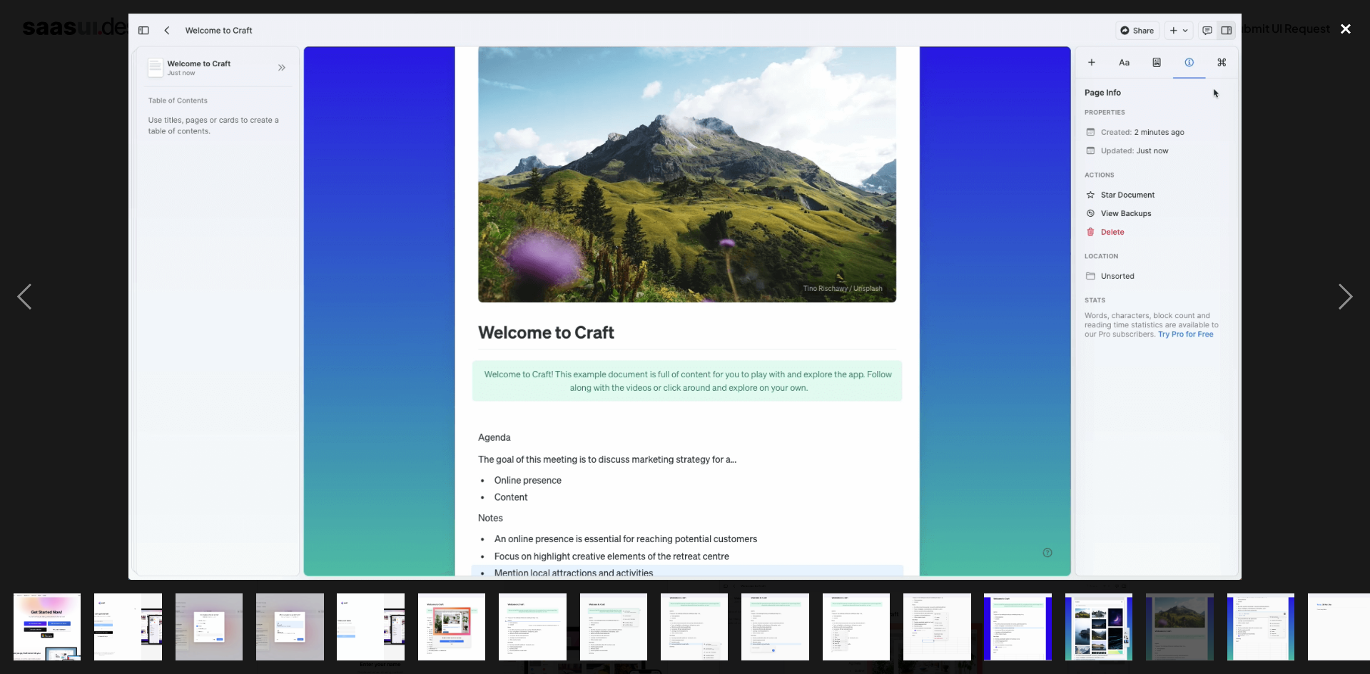
click at [1338, 30] on div "close lightbox" at bounding box center [1345, 29] width 49 height 31
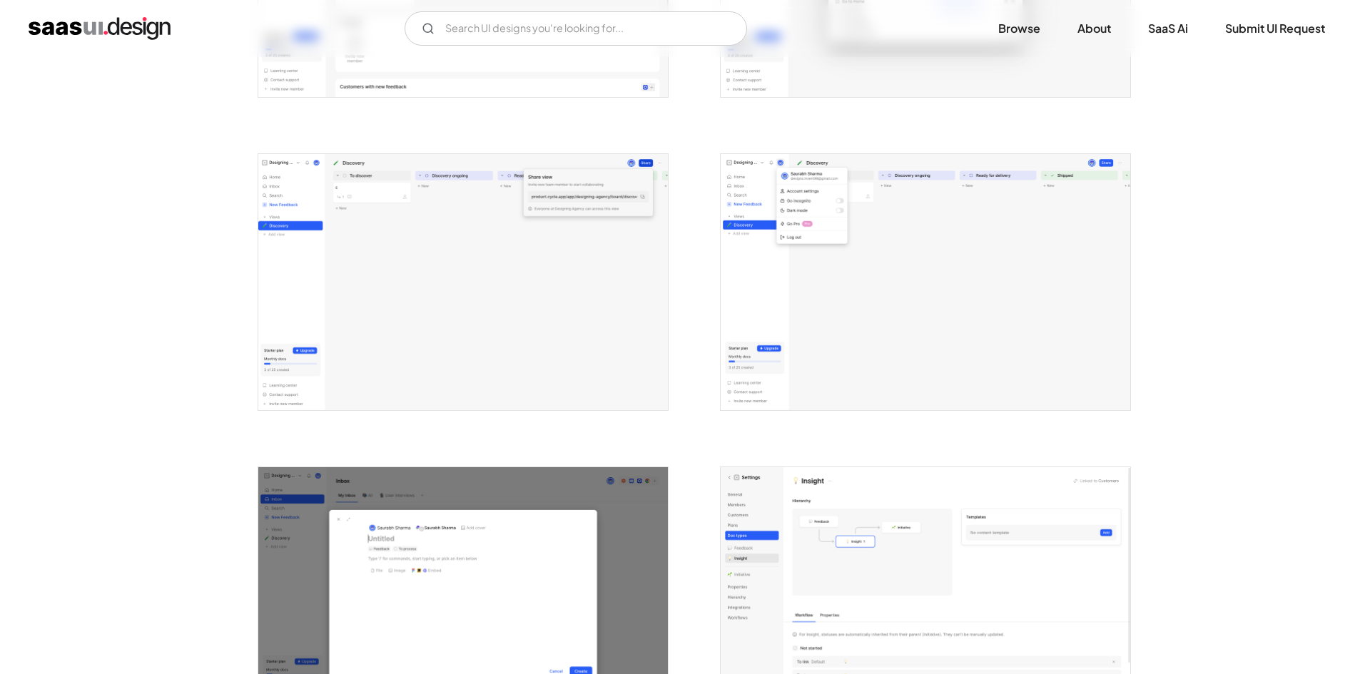
scroll to position [2997, 0]
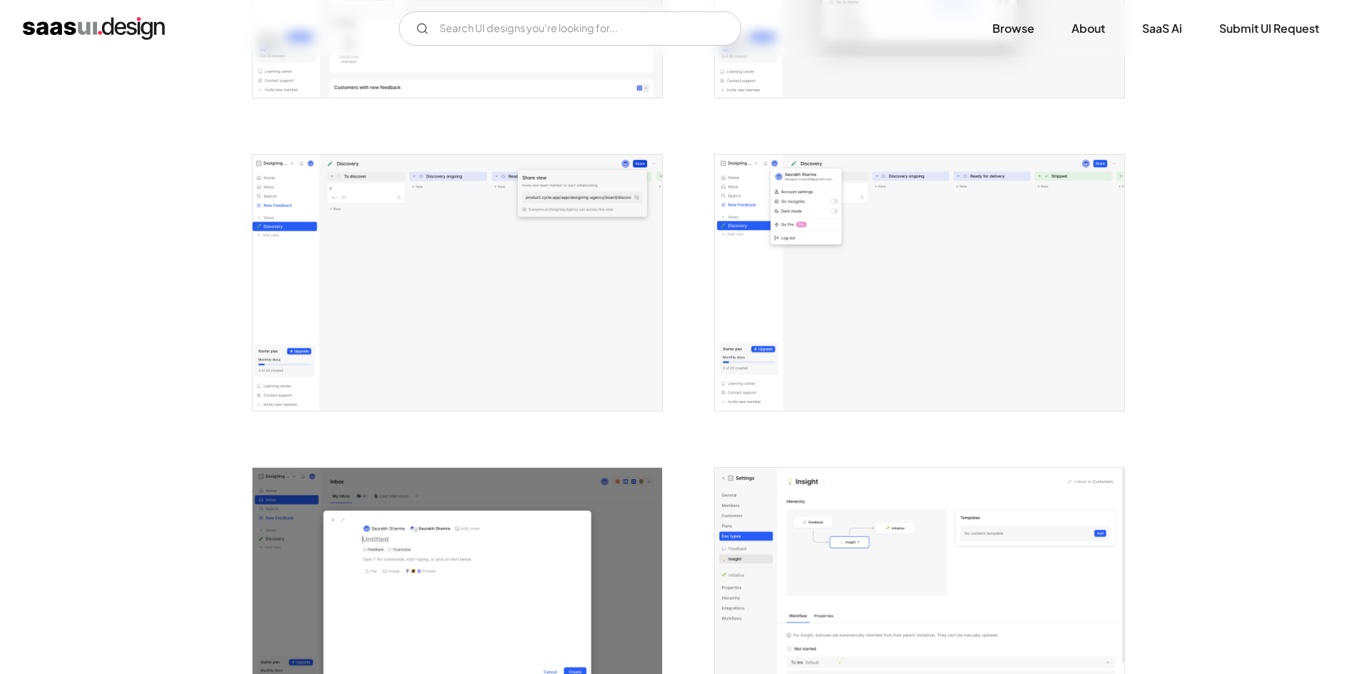
click at [425, 181] on img "open lightbox" at bounding box center [458, 283] width 410 height 256
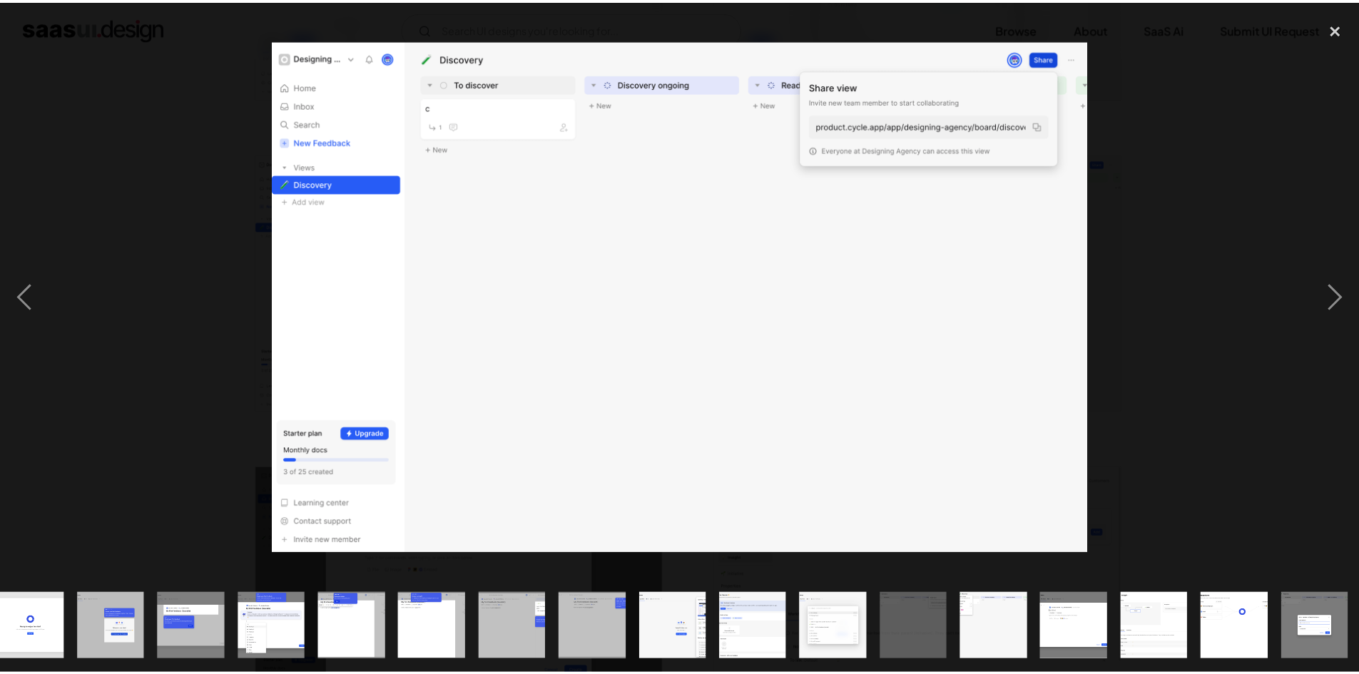
scroll to position [0, 585]
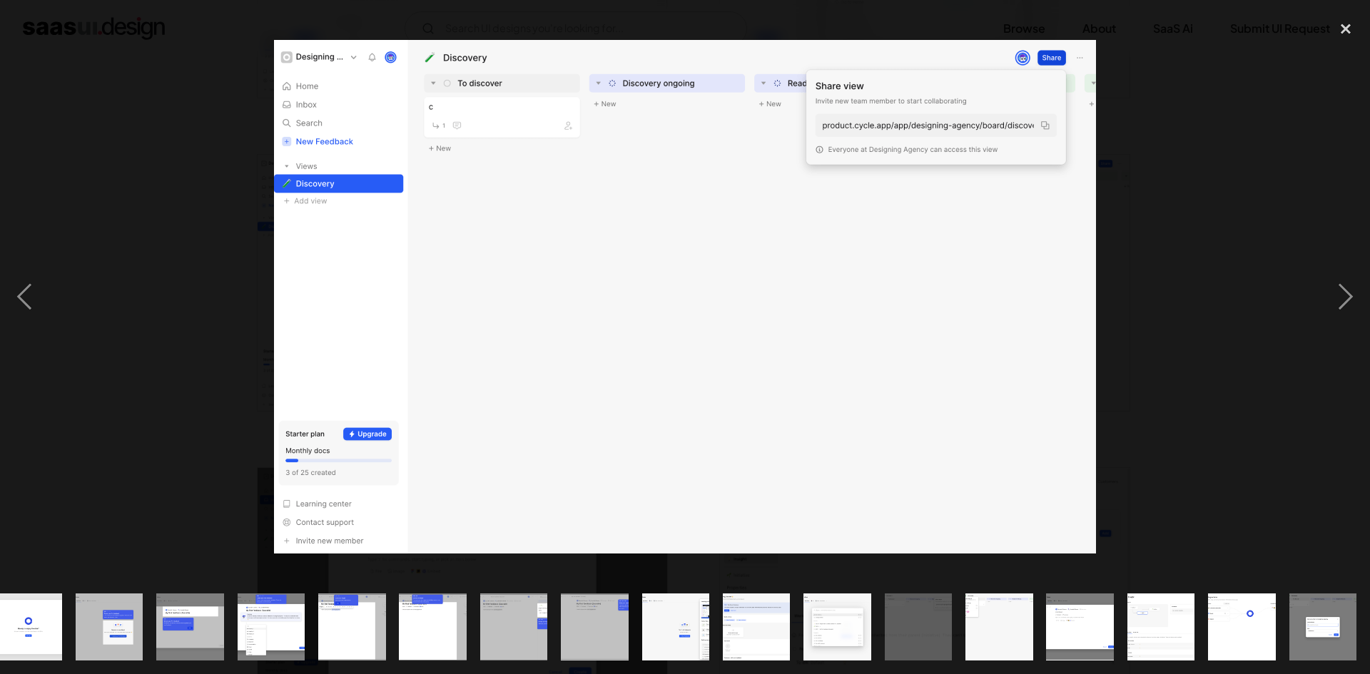
click at [198, 432] on div at bounding box center [685, 297] width 1370 height 567
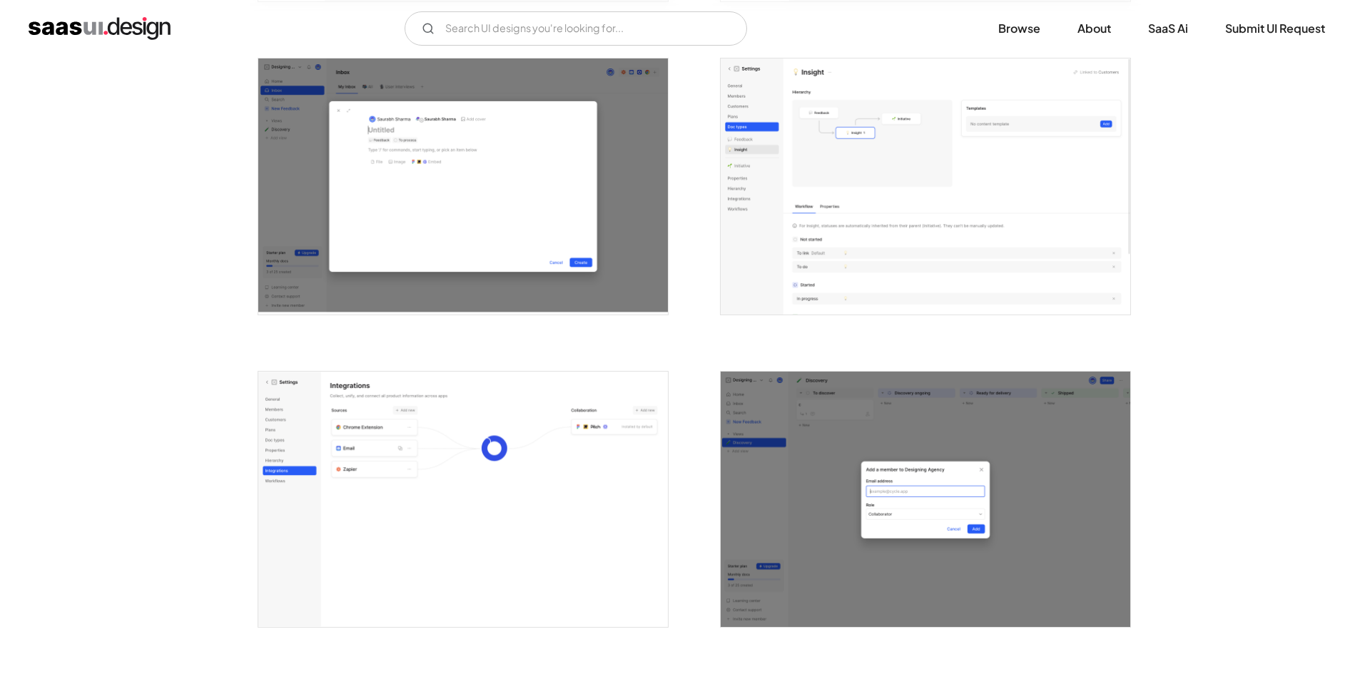
scroll to position [3496, 0]
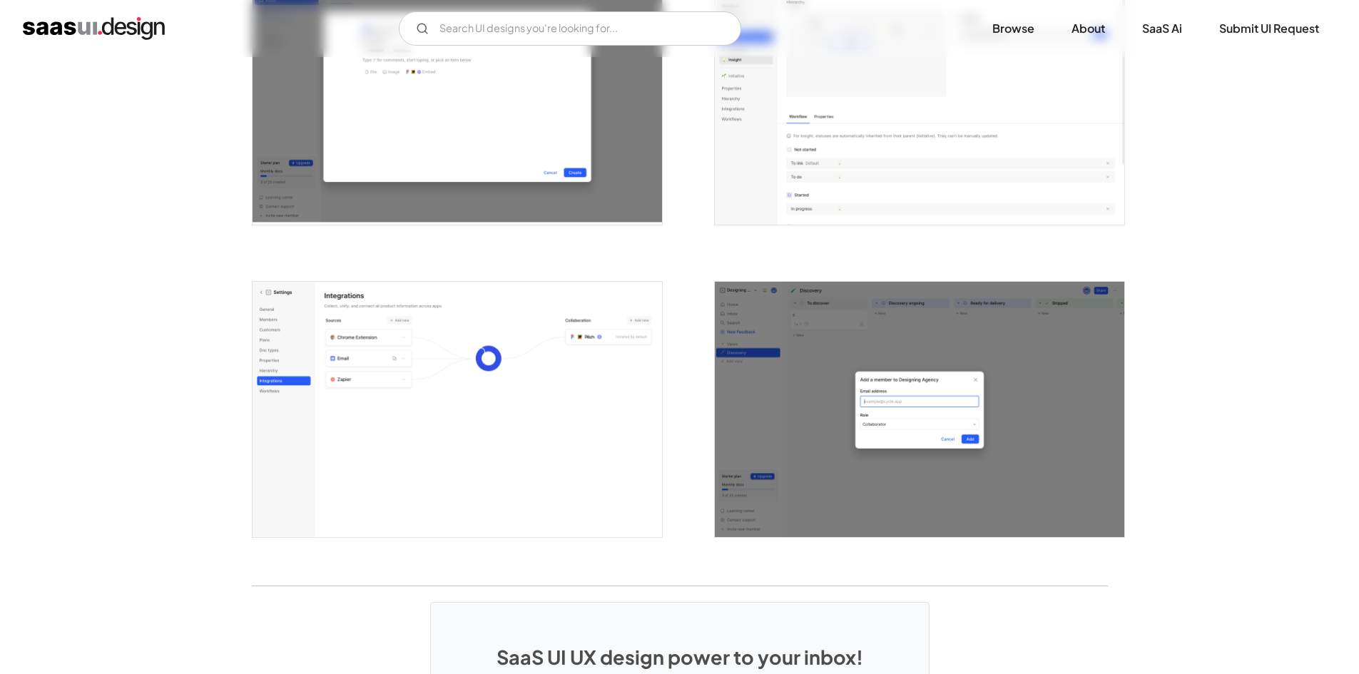
click at [887, 109] on img "open lightbox" at bounding box center [920, 97] width 410 height 256
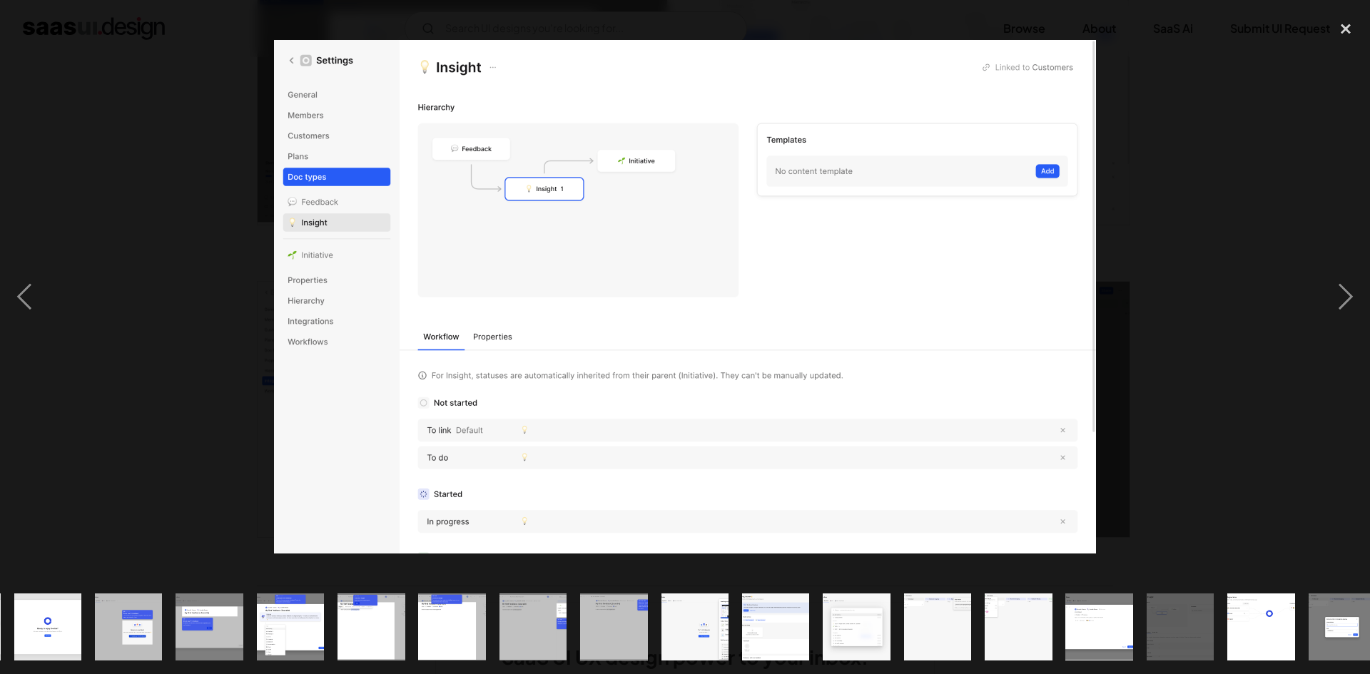
scroll to position [0, 585]
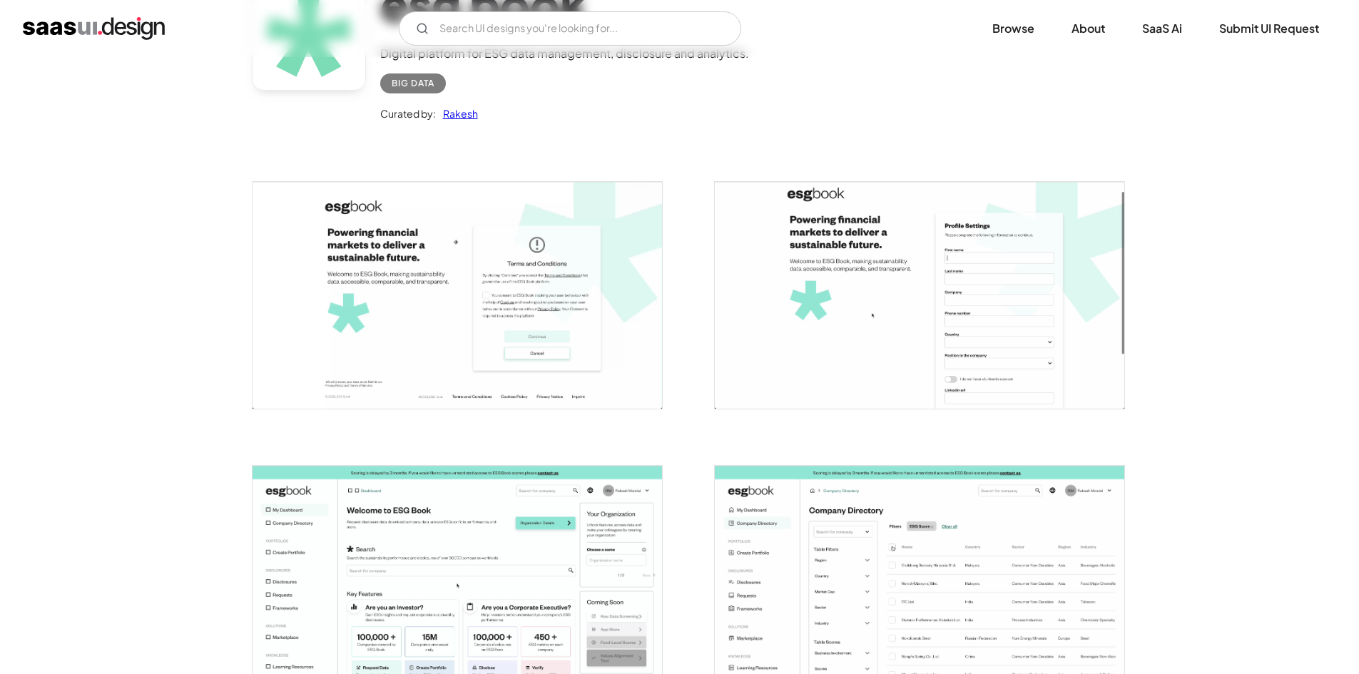
scroll to position [357, 0]
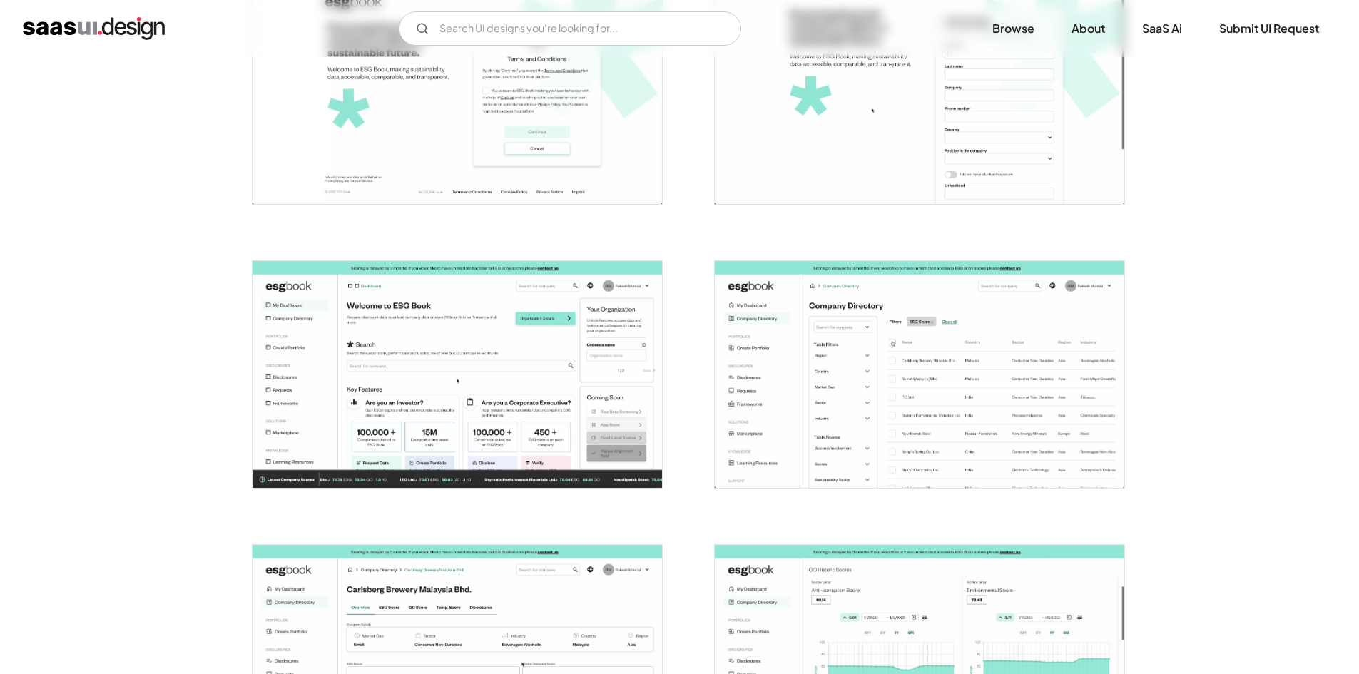
click at [592, 418] on img "open lightbox" at bounding box center [458, 374] width 410 height 227
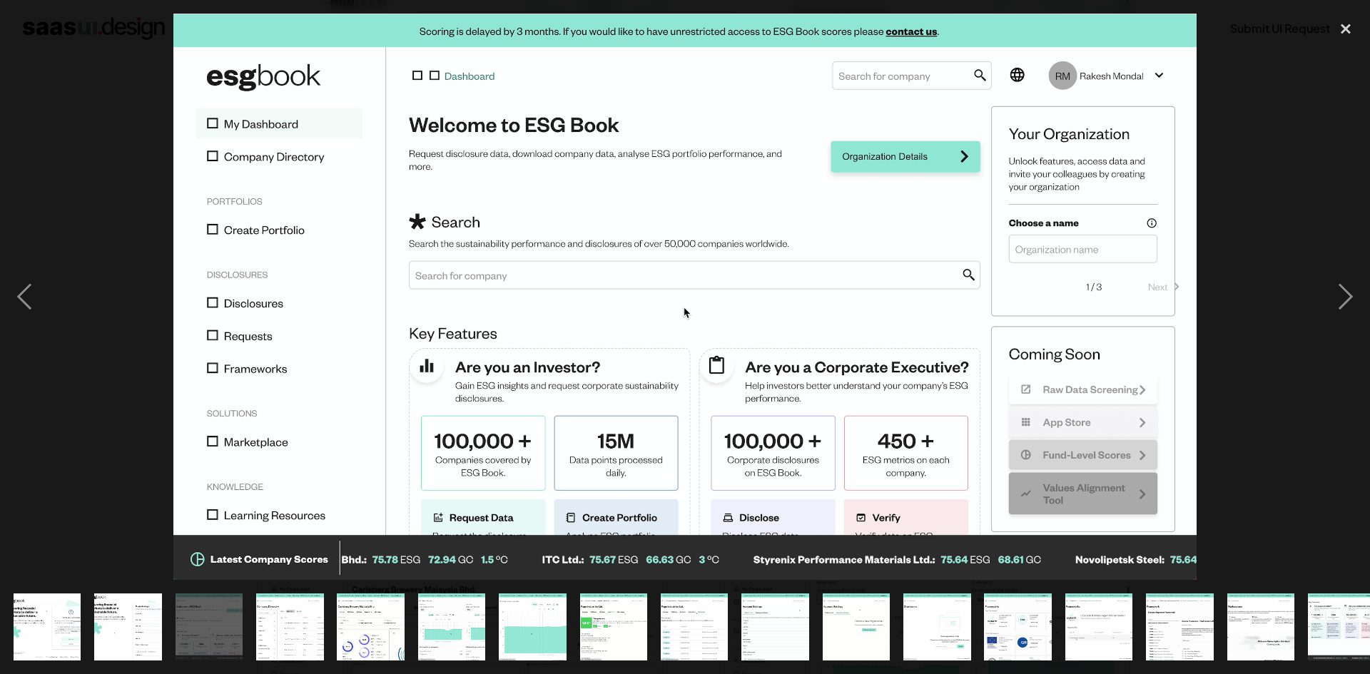
click at [1244, 380] on div at bounding box center [685, 297] width 1370 height 567
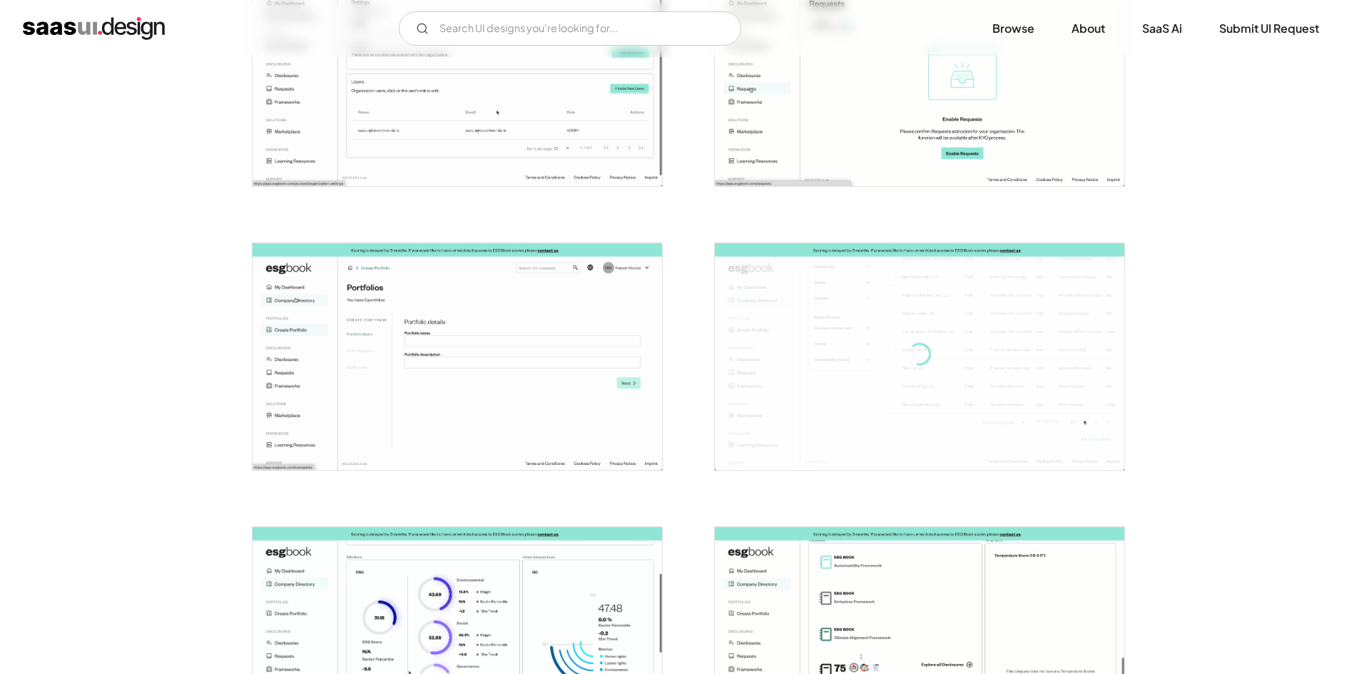
scroll to position [2997, 0]
